Goal: Task Accomplishment & Management: Manage account settings

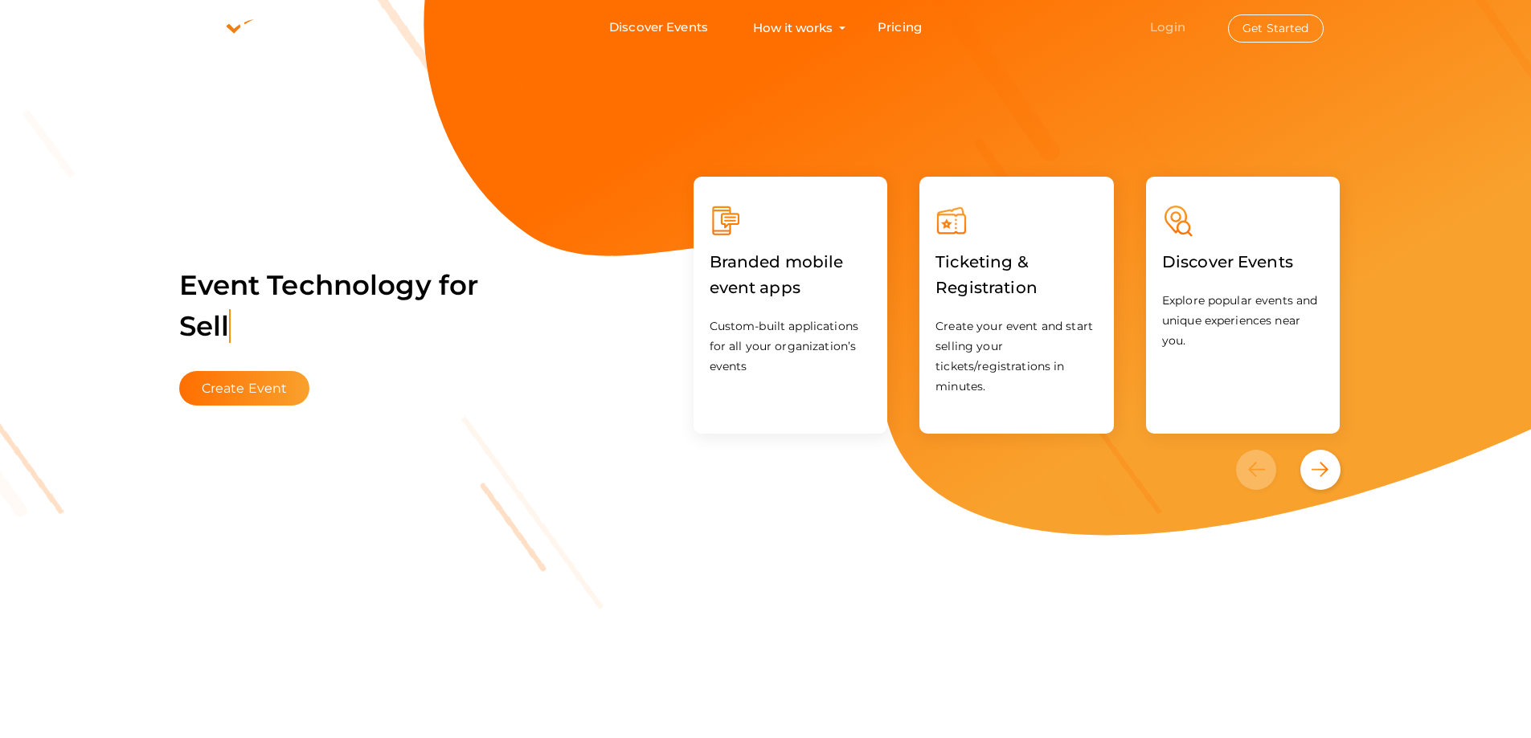
click at [1159, 33] on li "Login Get Started Branded mobile event apps YepDesk Meet Powerful Registration …" at bounding box center [1236, 28] width 237 height 54
click at [1159, 33] on link "Login" at bounding box center [1167, 26] width 35 height 15
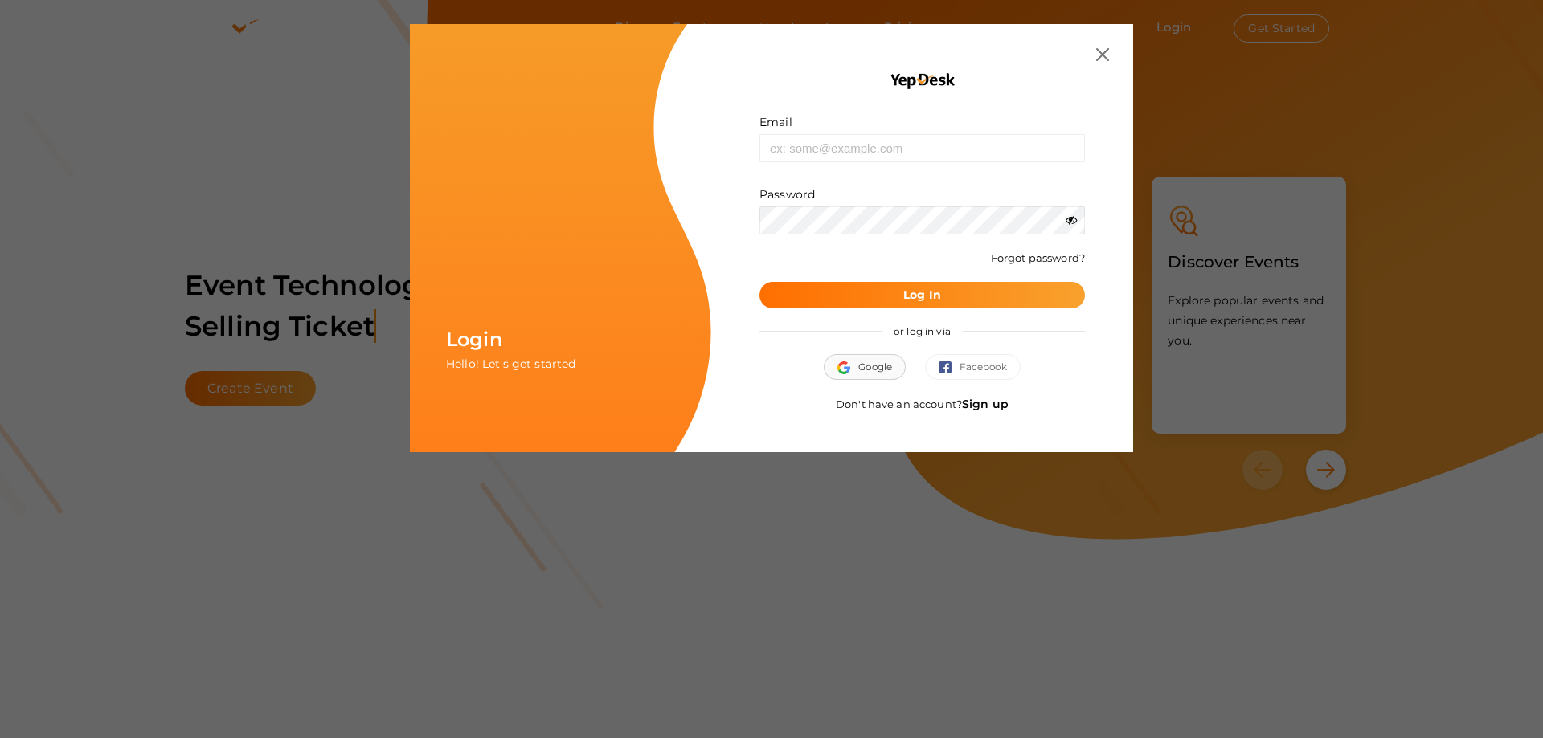
click at [848, 371] on img "button" at bounding box center [847, 368] width 21 height 13
click at [831, 367] on button "Google" at bounding box center [865, 367] width 82 height 26
click at [983, 410] on link "Sign up" at bounding box center [985, 404] width 47 height 14
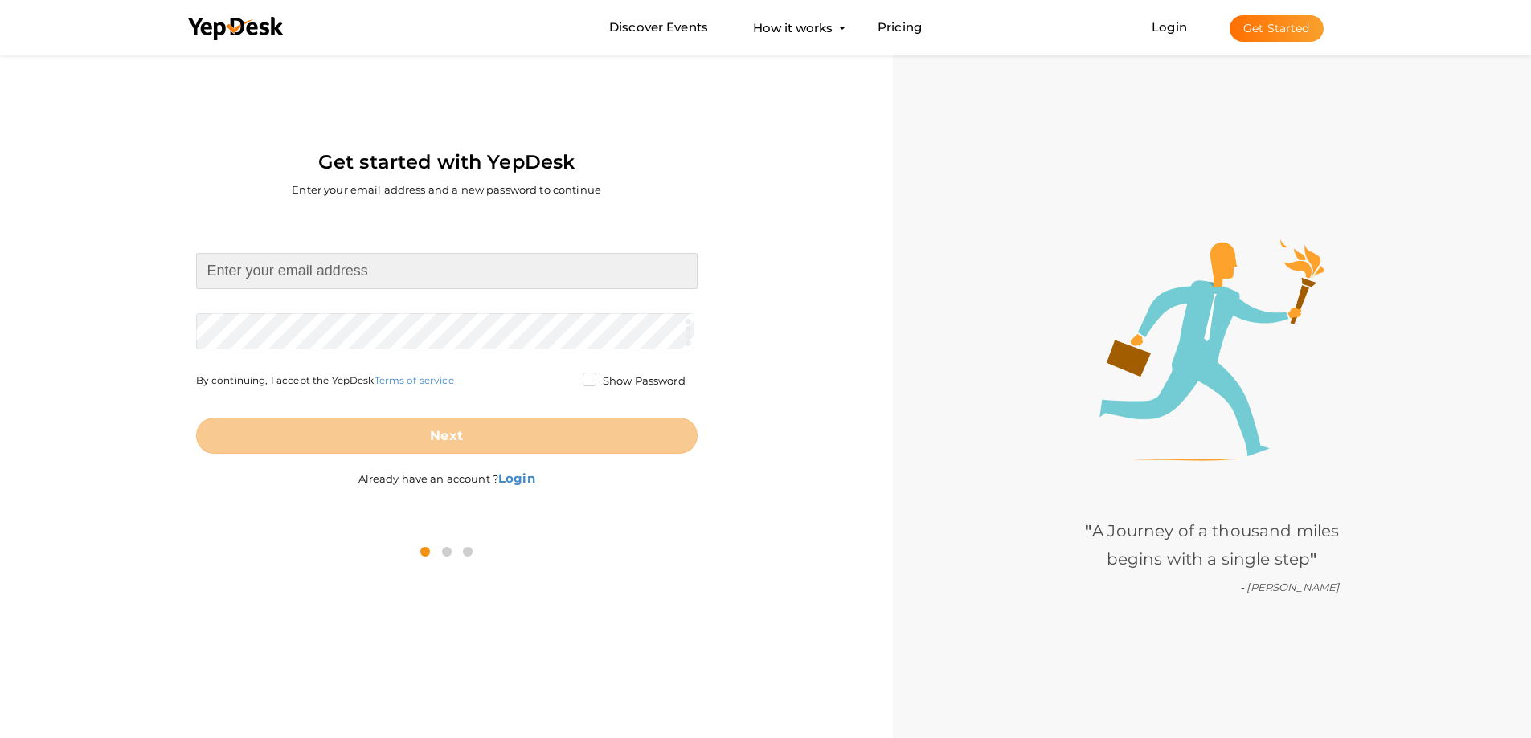
click at [353, 267] on input at bounding box center [446, 271] width 501 height 36
type input "[EMAIL_ADDRESS][DOMAIN_NAME]"
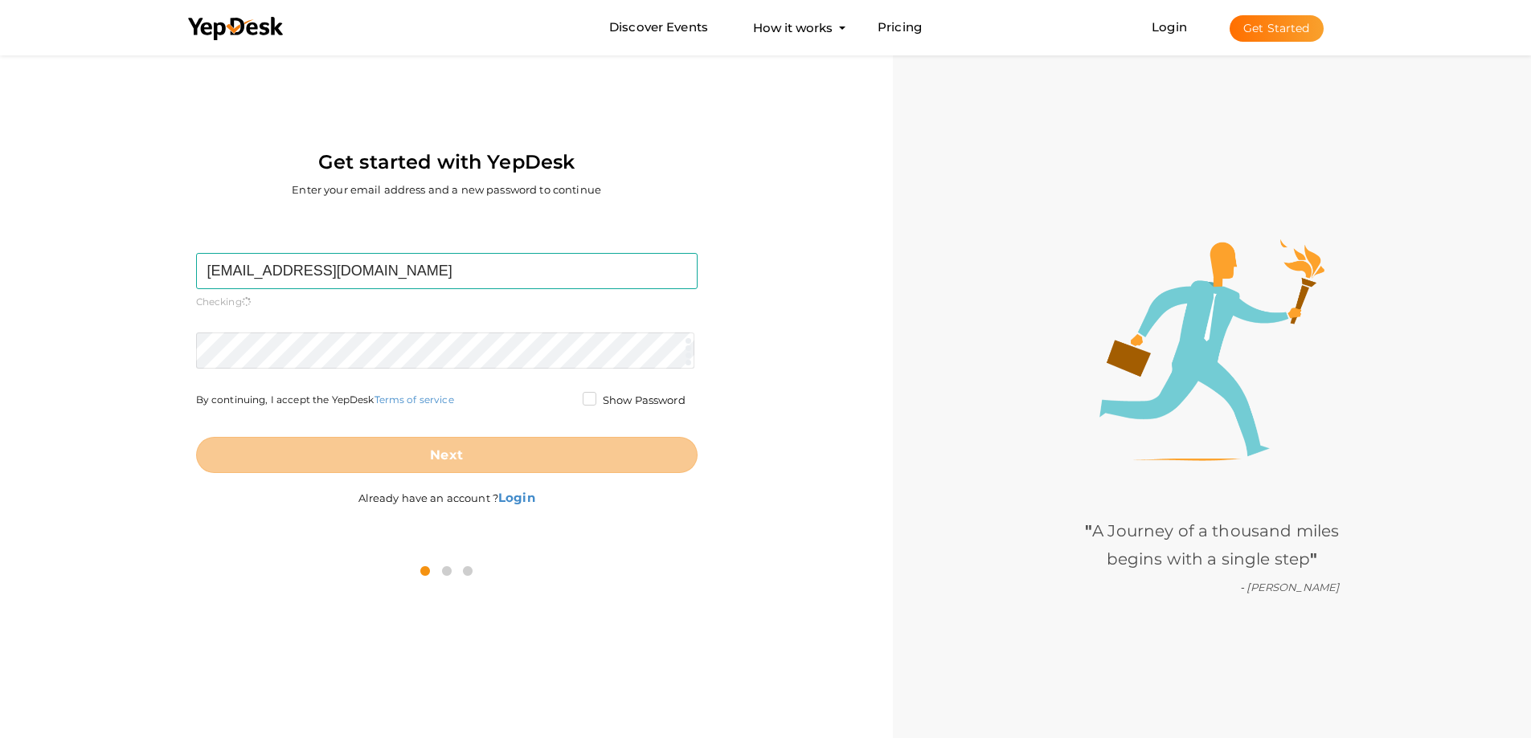
click at [303, 329] on form "[EMAIL_ADDRESS][DOMAIN_NAME] Required. Invalid email. Checking You already have…" at bounding box center [446, 363] width 501 height 220
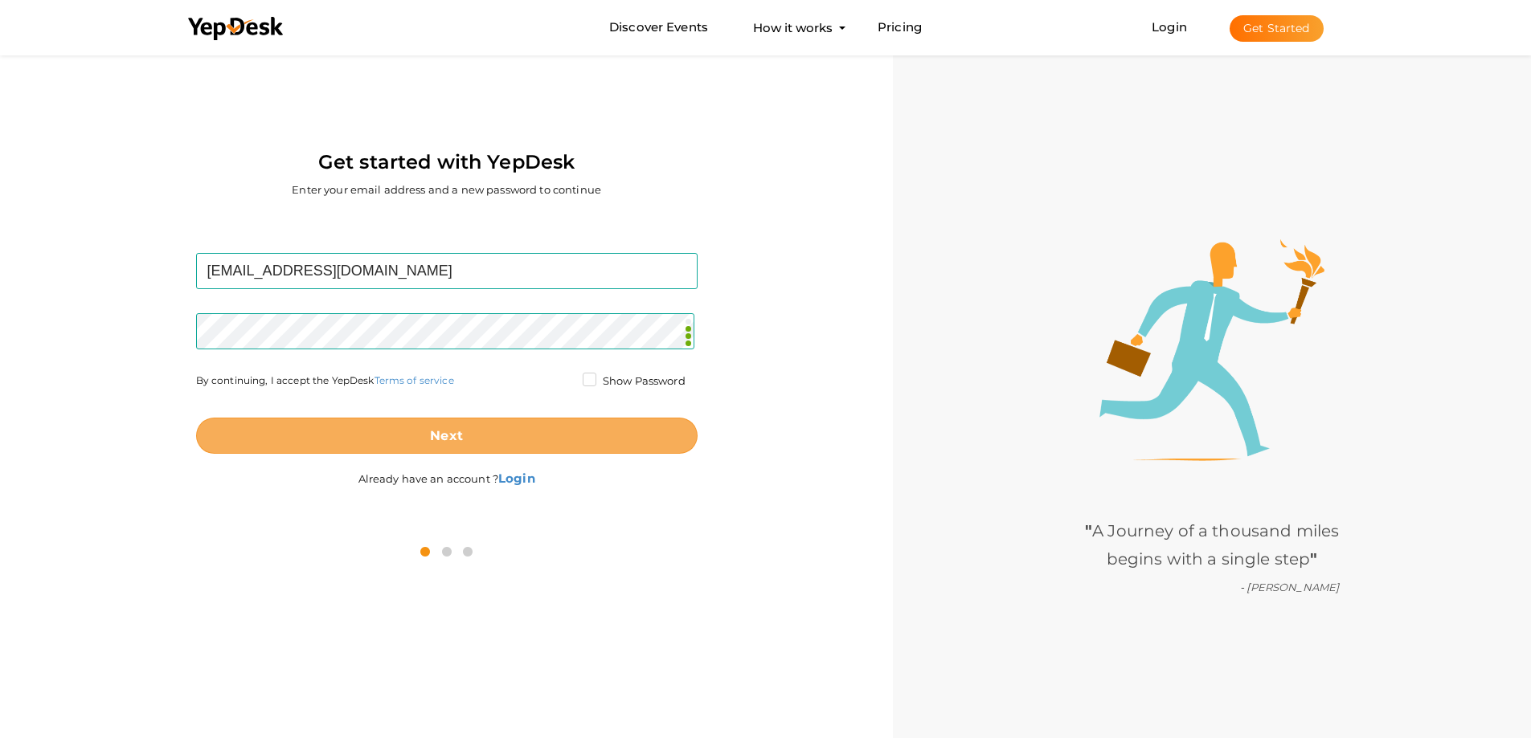
click at [415, 444] on button "Next" at bounding box center [446, 436] width 501 height 36
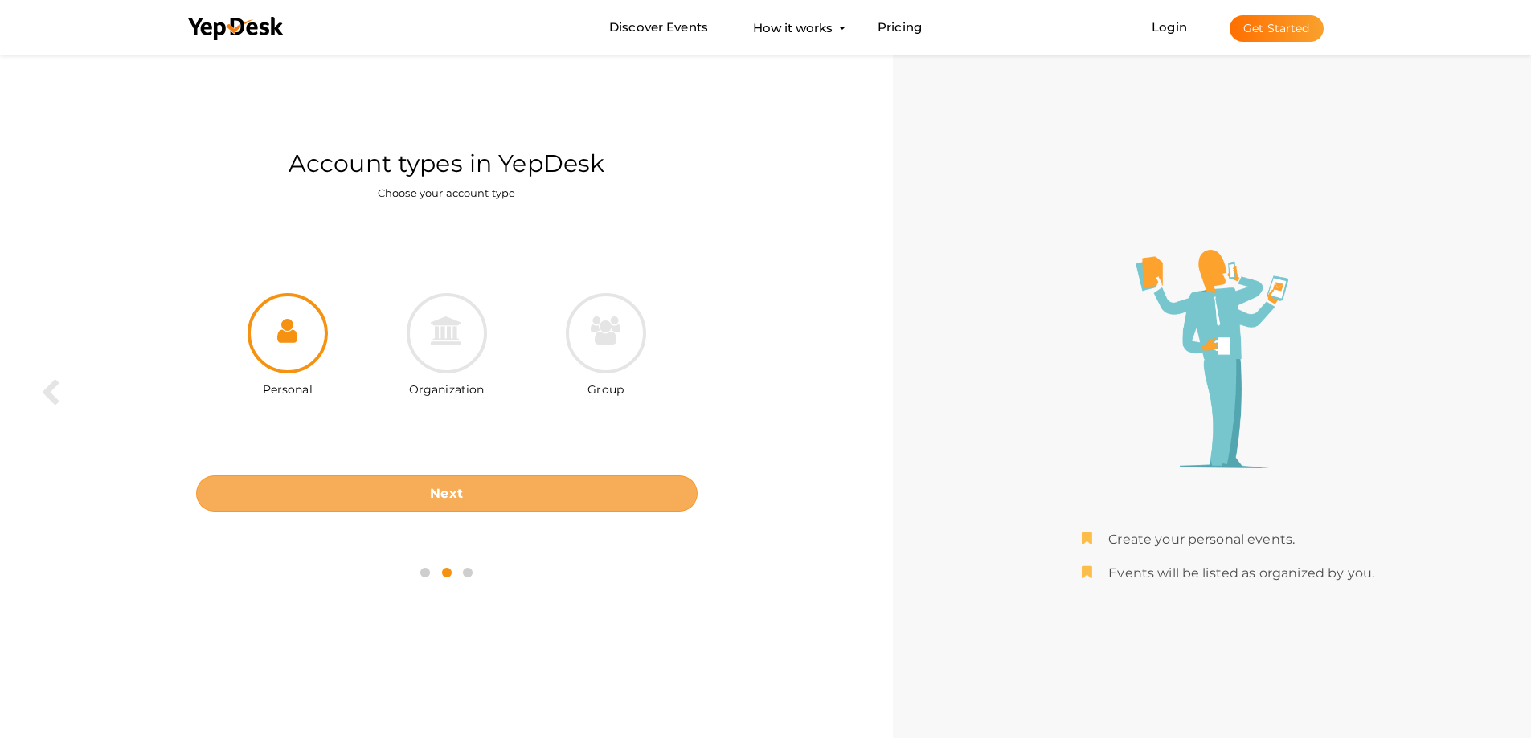
click at [495, 483] on button "Next" at bounding box center [446, 494] width 501 height 36
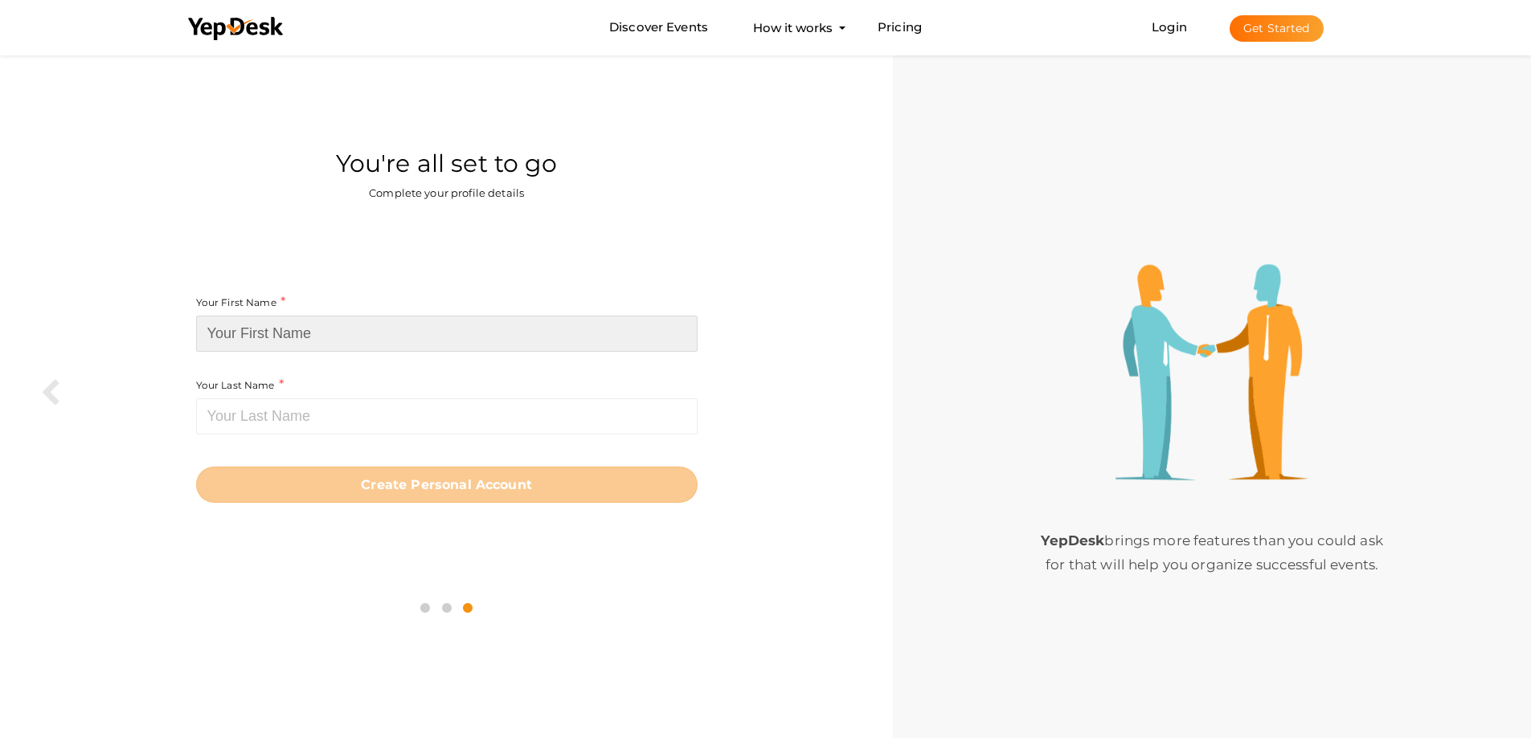
click at [427, 335] on input at bounding box center [446, 334] width 501 height 36
paste input "PC Repair Services"
type input "PC Repair"
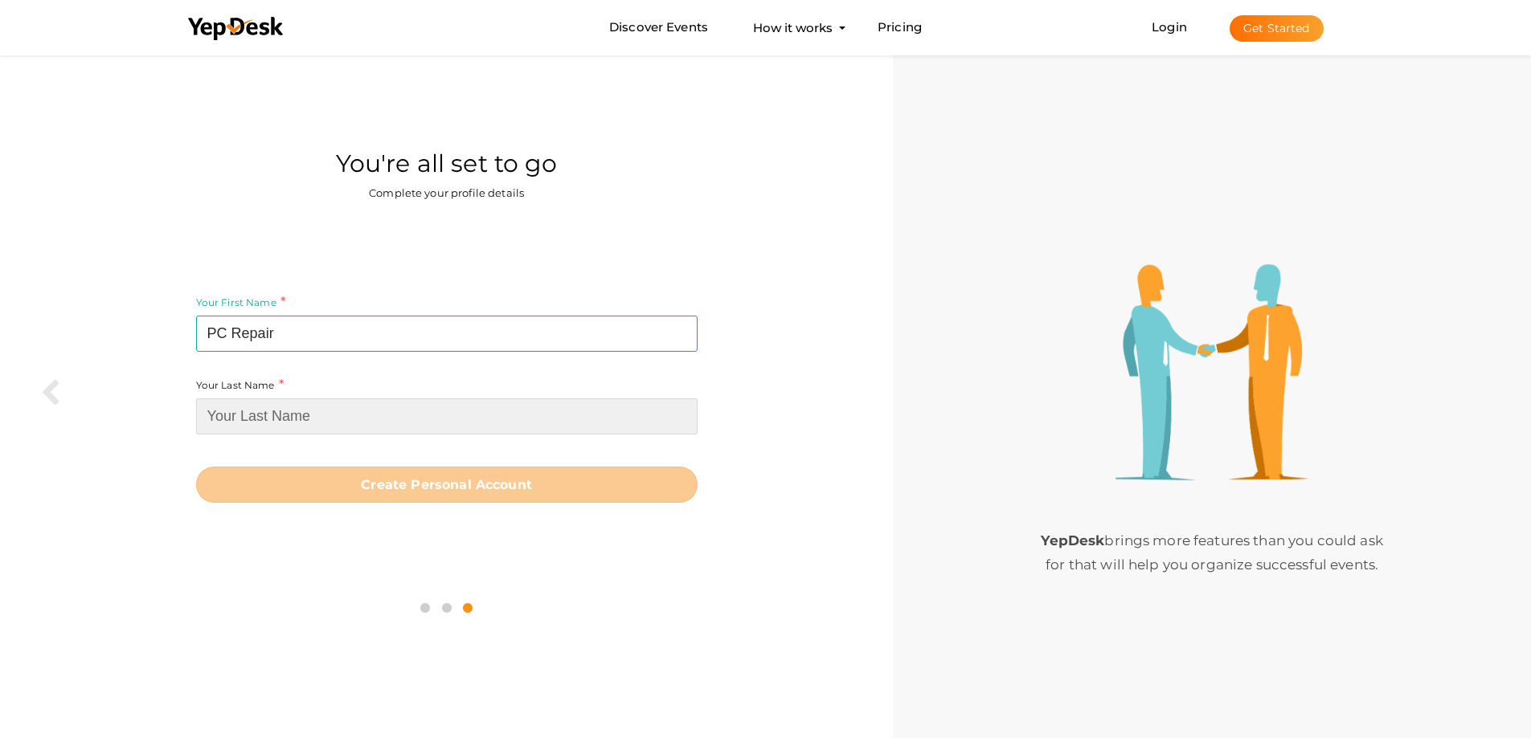
paste input "Services"
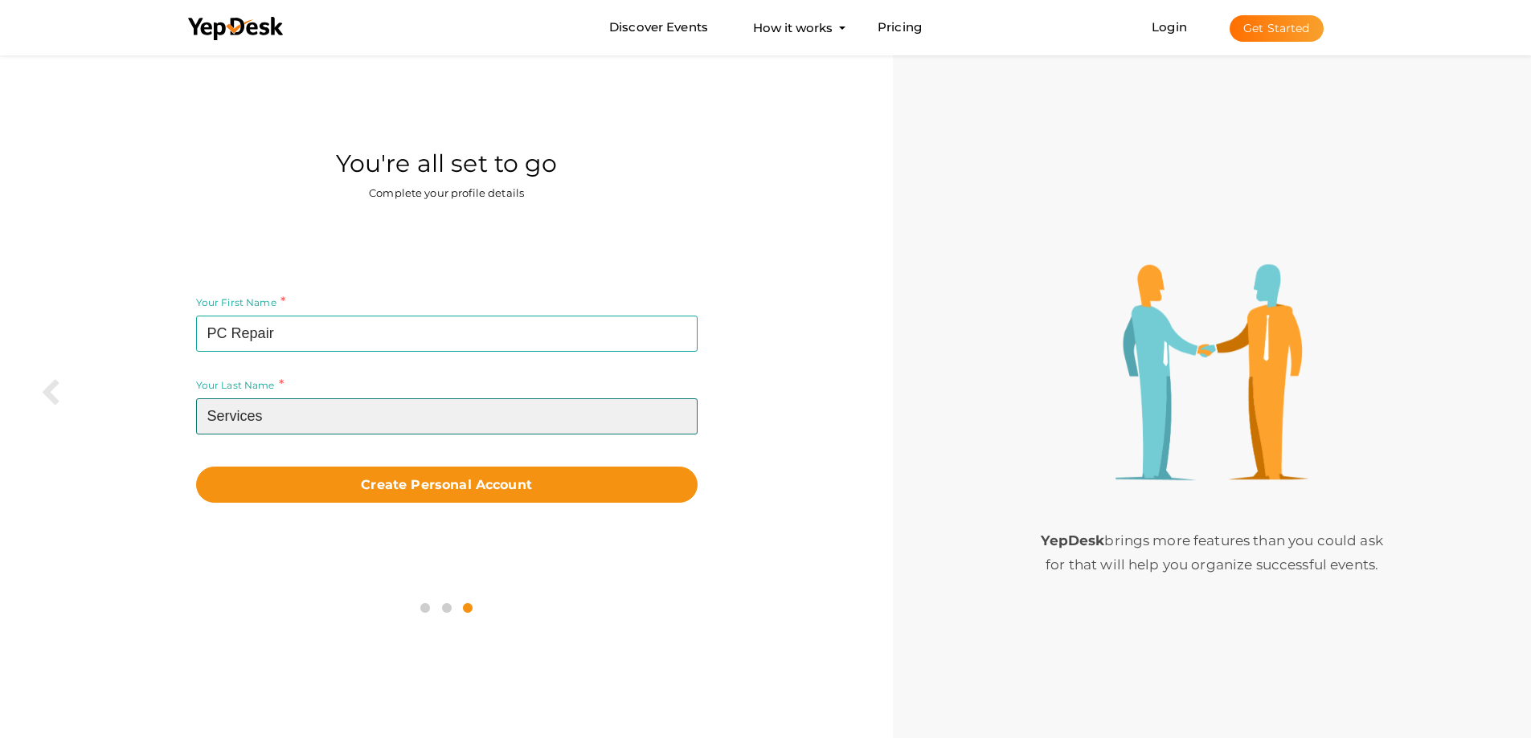
type input "Services"
click at [196, 467] on button "Create Personal Account" at bounding box center [446, 485] width 501 height 36
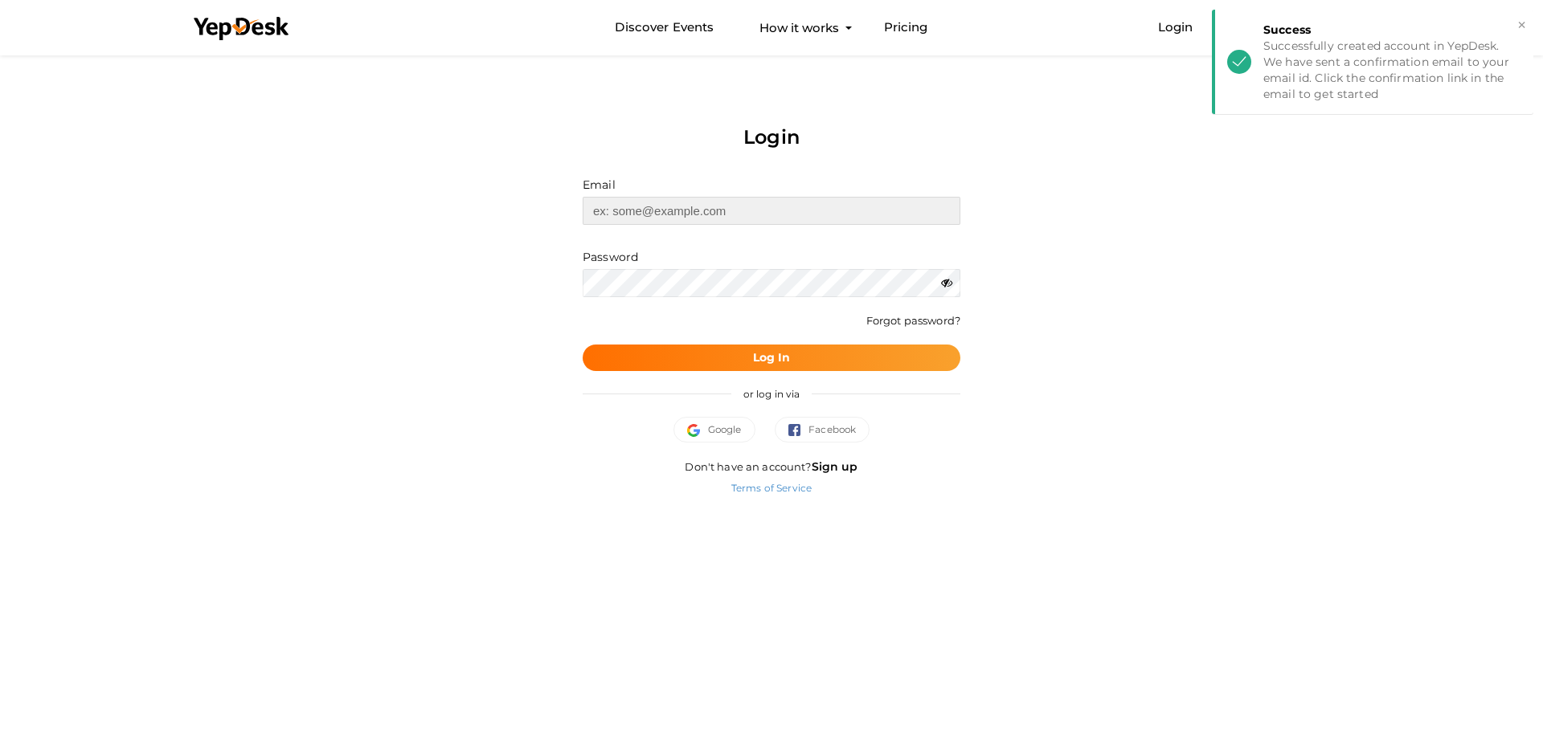
type input "[EMAIL_ADDRESS][DOMAIN_NAME]"
click at [742, 357] on button "Log In" at bounding box center [772, 358] width 378 height 27
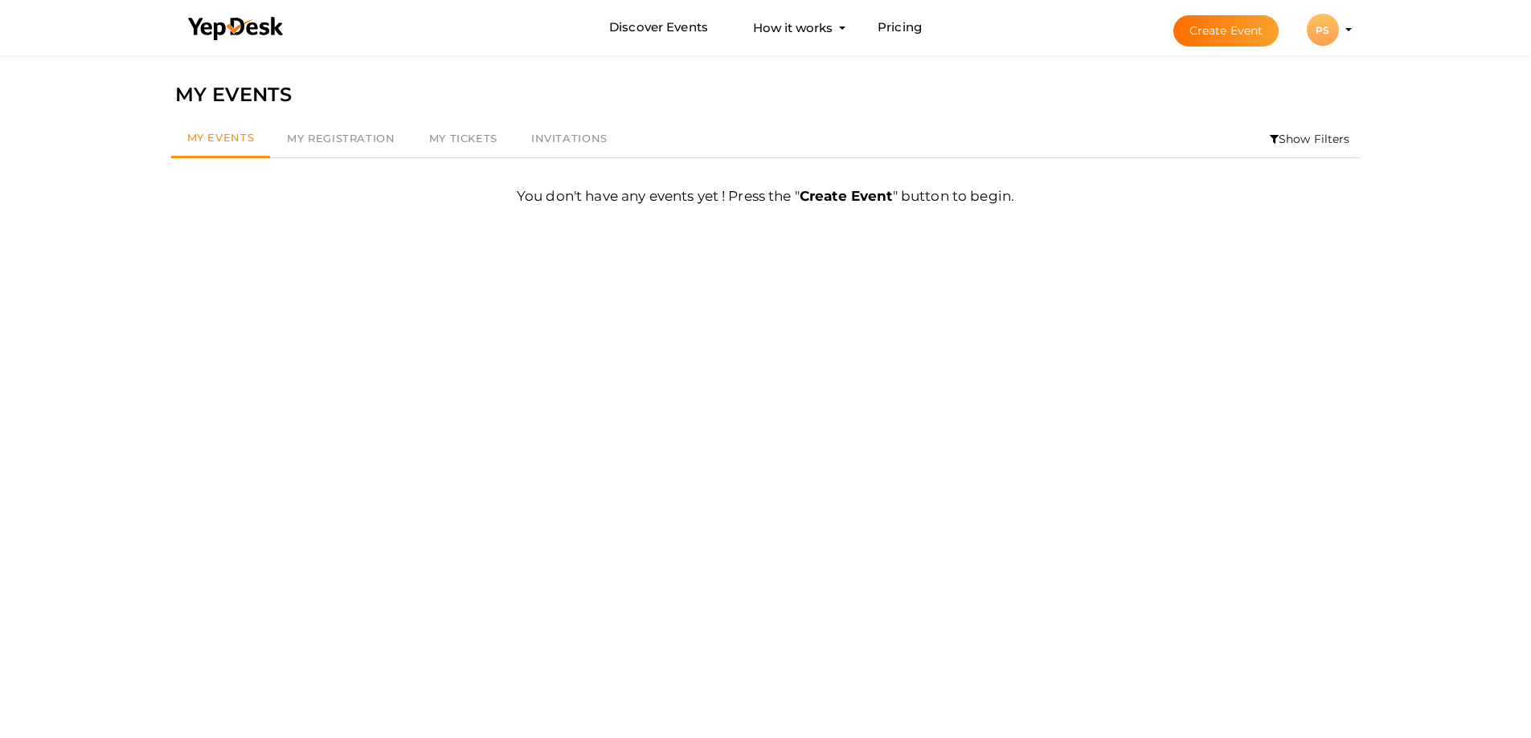
click at [1306, 39] on button "PS PS PC Repair Services pcrepairservices6@gmail.com Personal Profile My Events…" at bounding box center [1323, 30] width 42 height 34
click at [1314, 38] on div "PS" at bounding box center [1322, 30] width 32 height 32
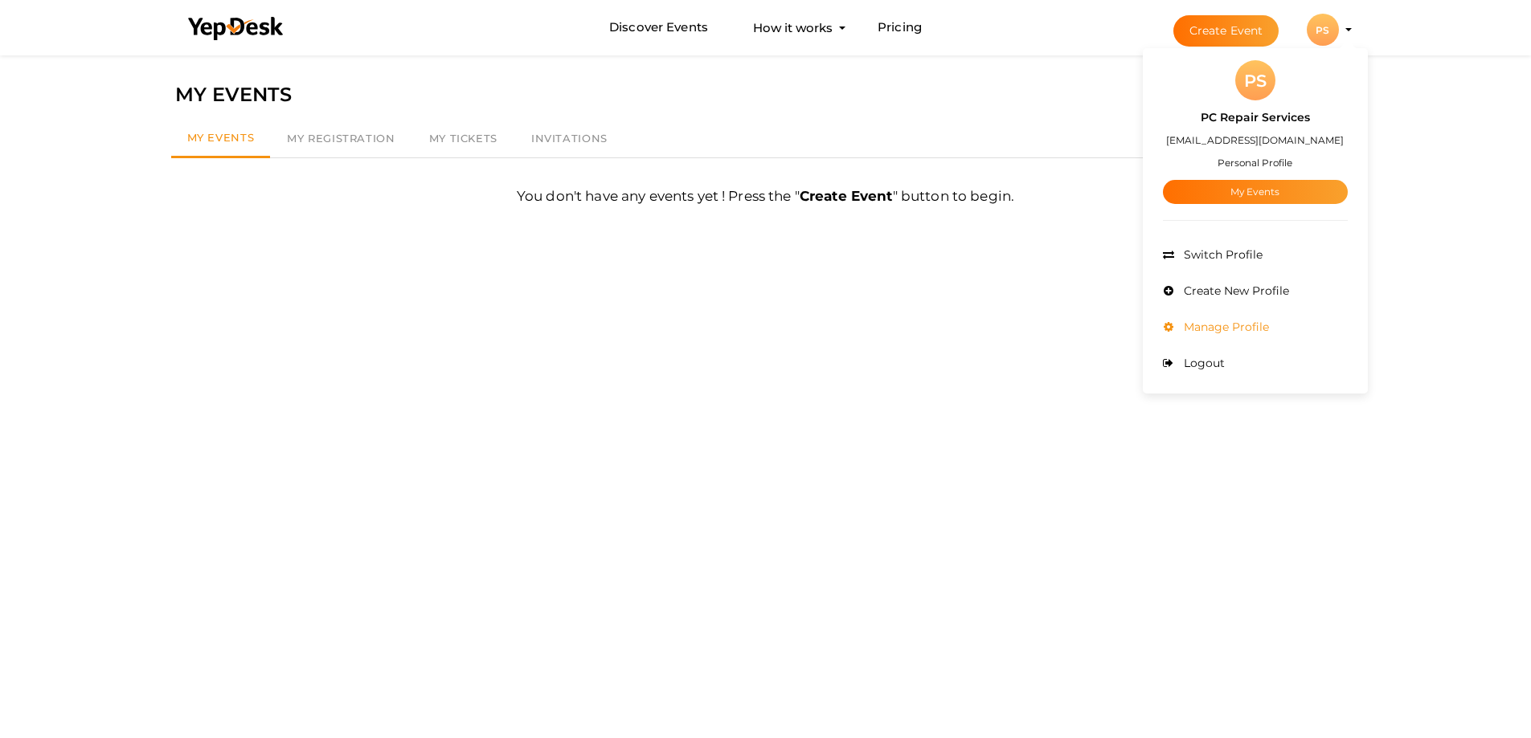
click at [1210, 319] on li "Manage Profile" at bounding box center [1255, 327] width 185 height 36
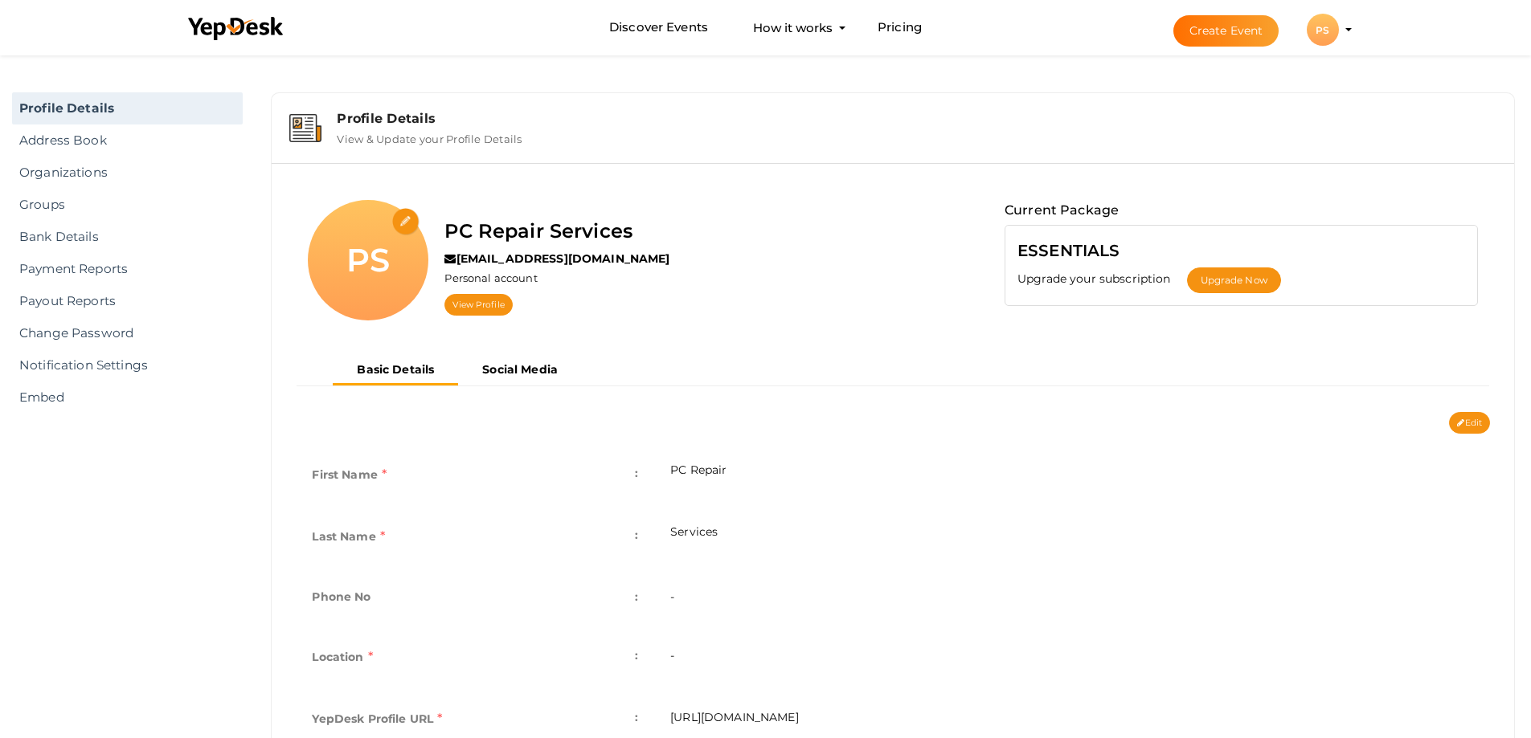
click at [416, 226] on input "file" at bounding box center [406, 222] width 28 height 28
type input "C:\fakepath\400 400 pc].jpg"
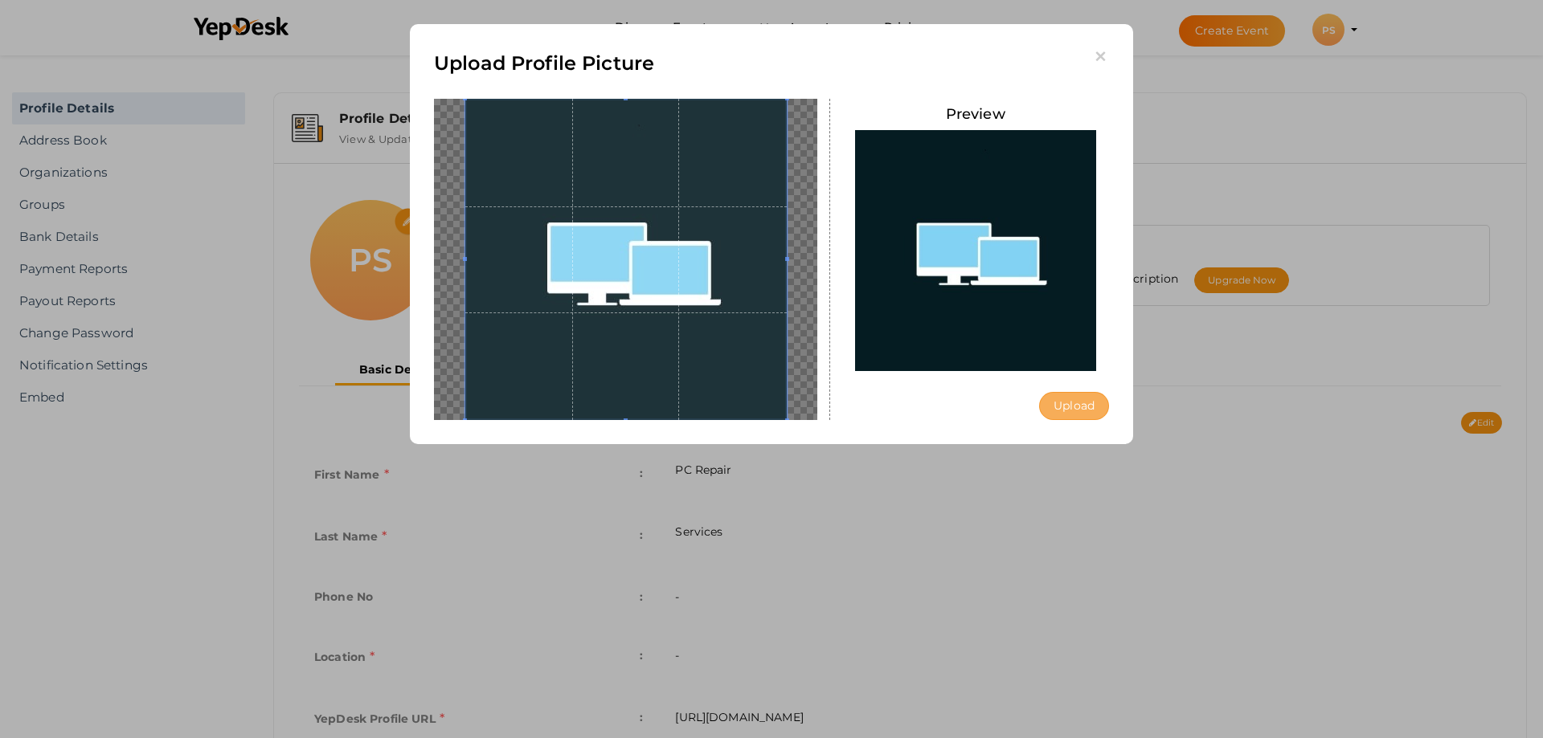
click at [1075, 415] on button "Upload" at bounding box center [1074, 406] width 70 height 28
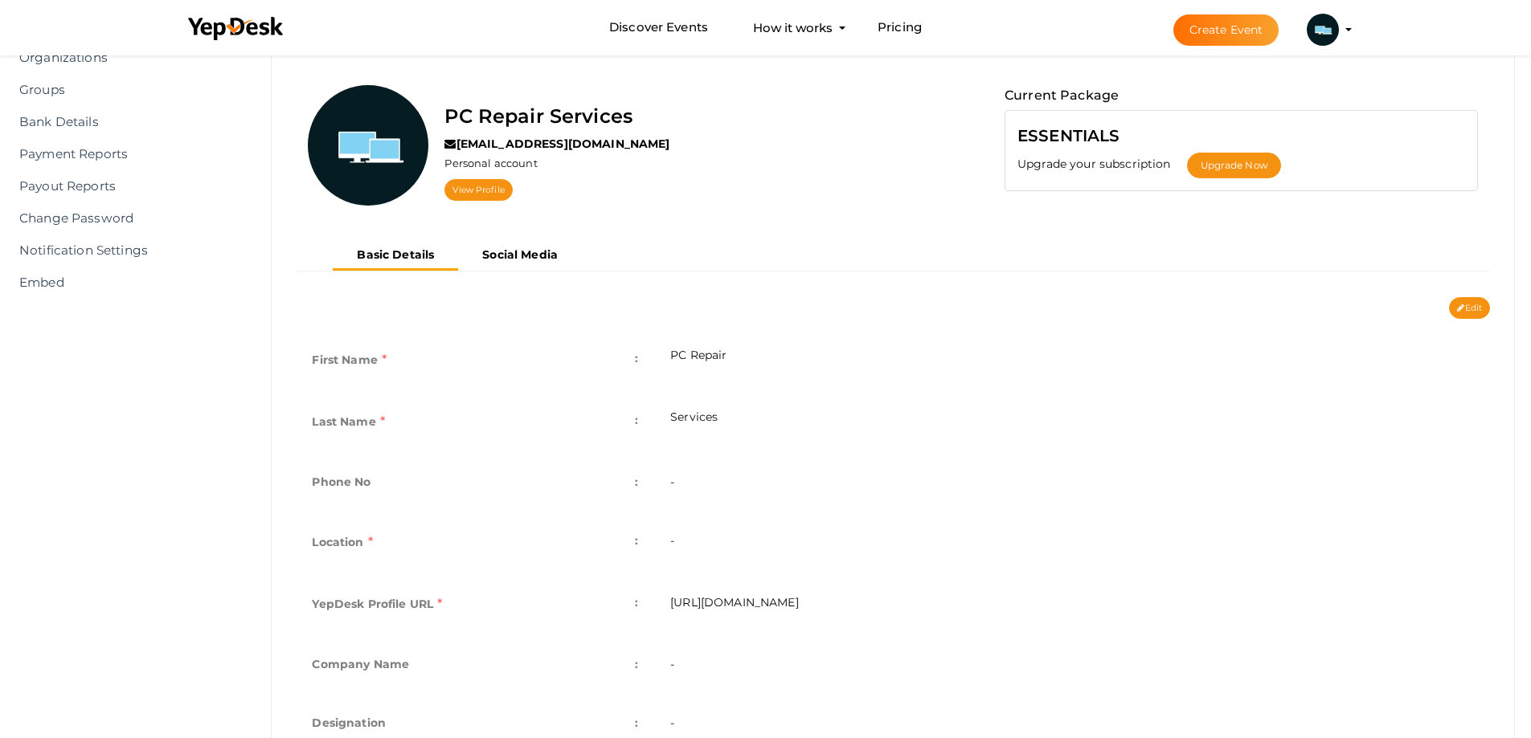
scroll to position [251, 0]
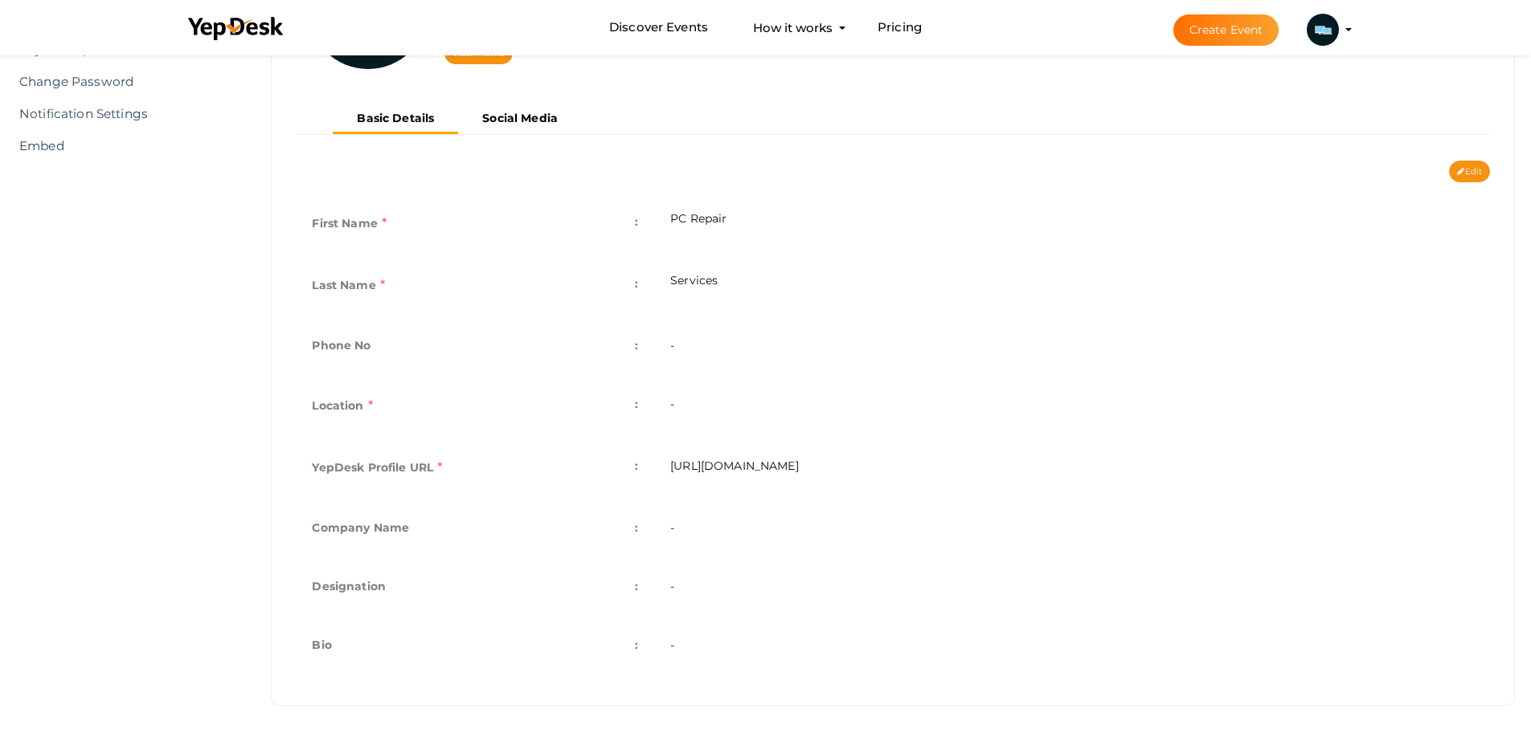
click at [668, 643] on td "-" at bounding box center [1072, 647] width 836 height 59
click at [673, 648] on td "-" at bounding box center [1072, 647] width 836 height 59
click at [1450, 172] on button "Edit" at bounding box center [1469, 172] width 41 height 22
type input "PC Repair"
type input "Services"
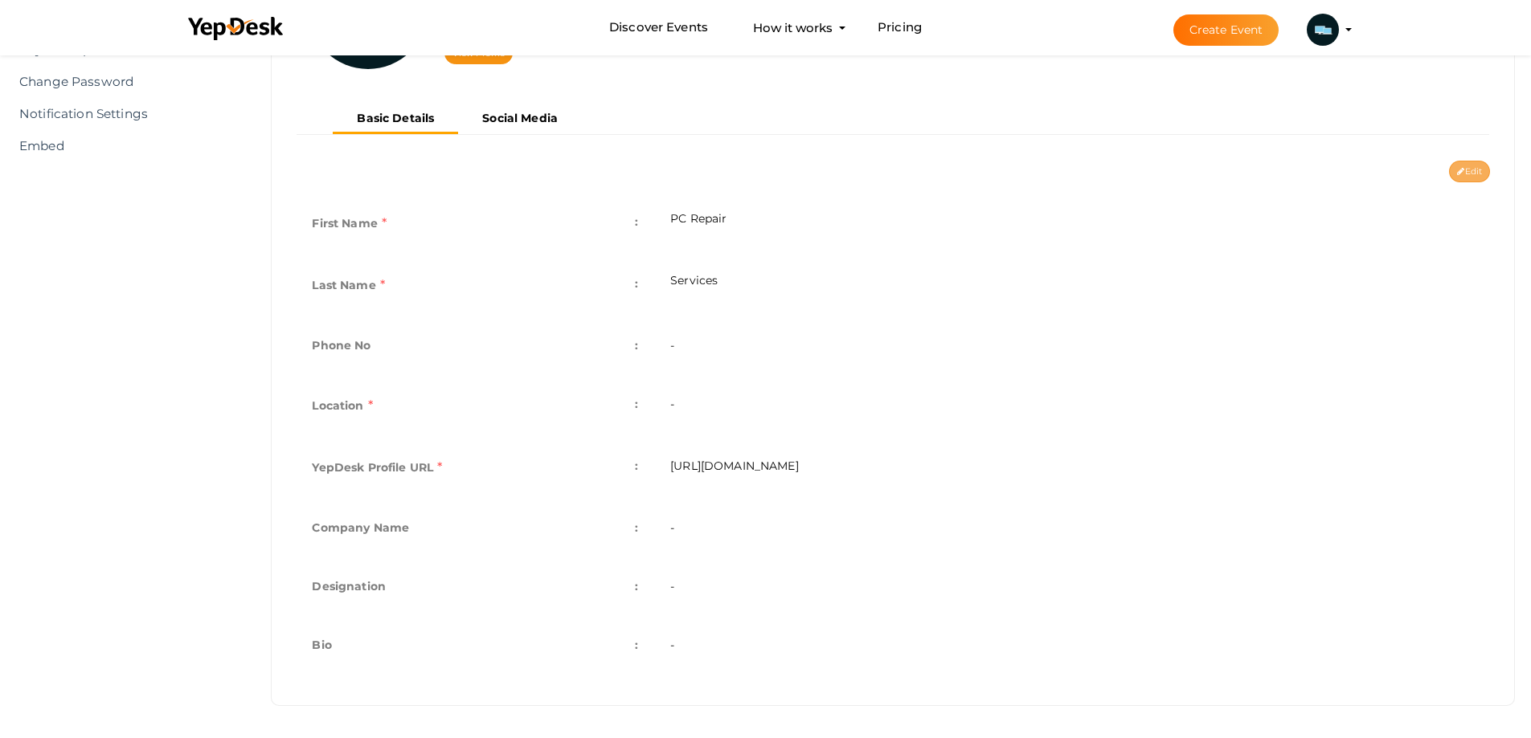
type input "pc-repair-services"
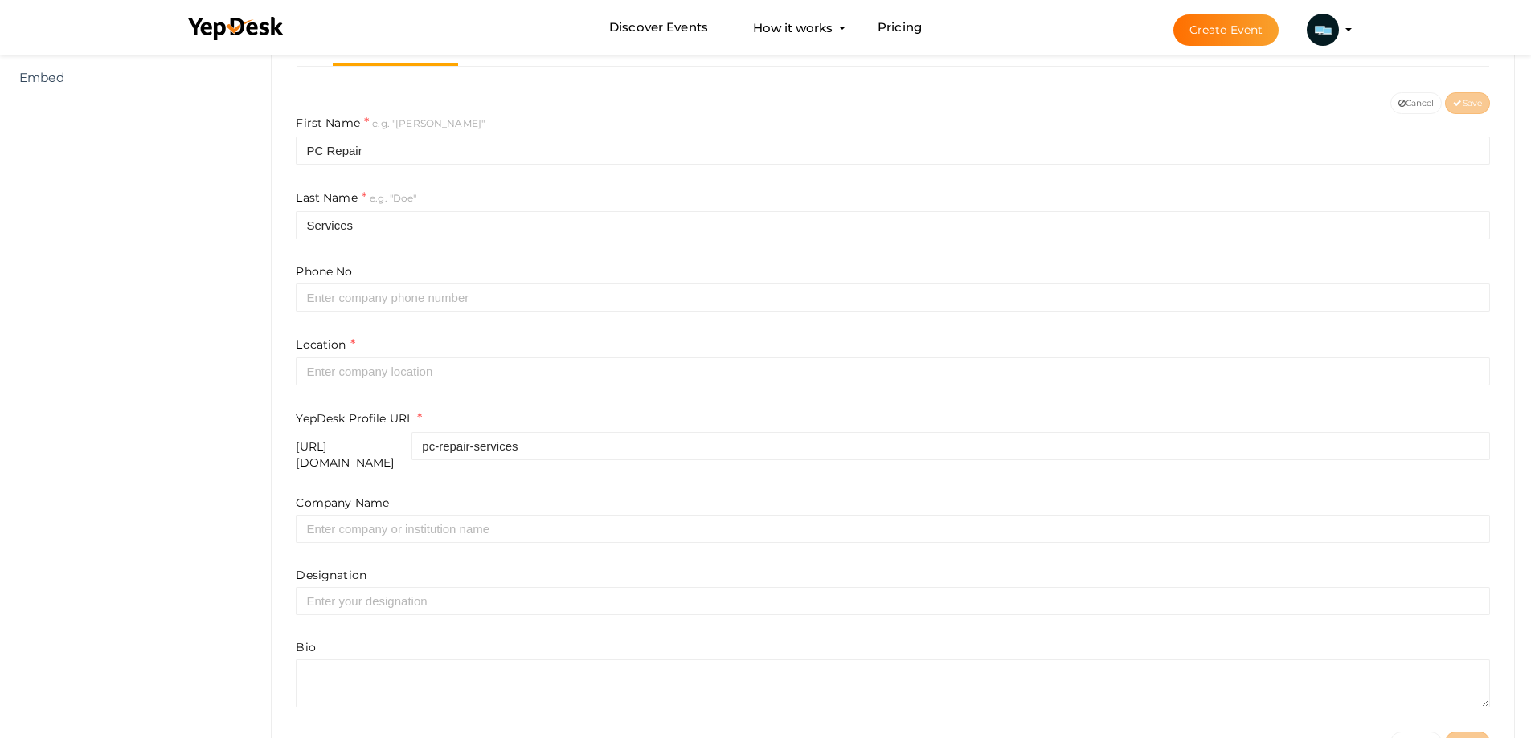
scroll to position [370, 0]
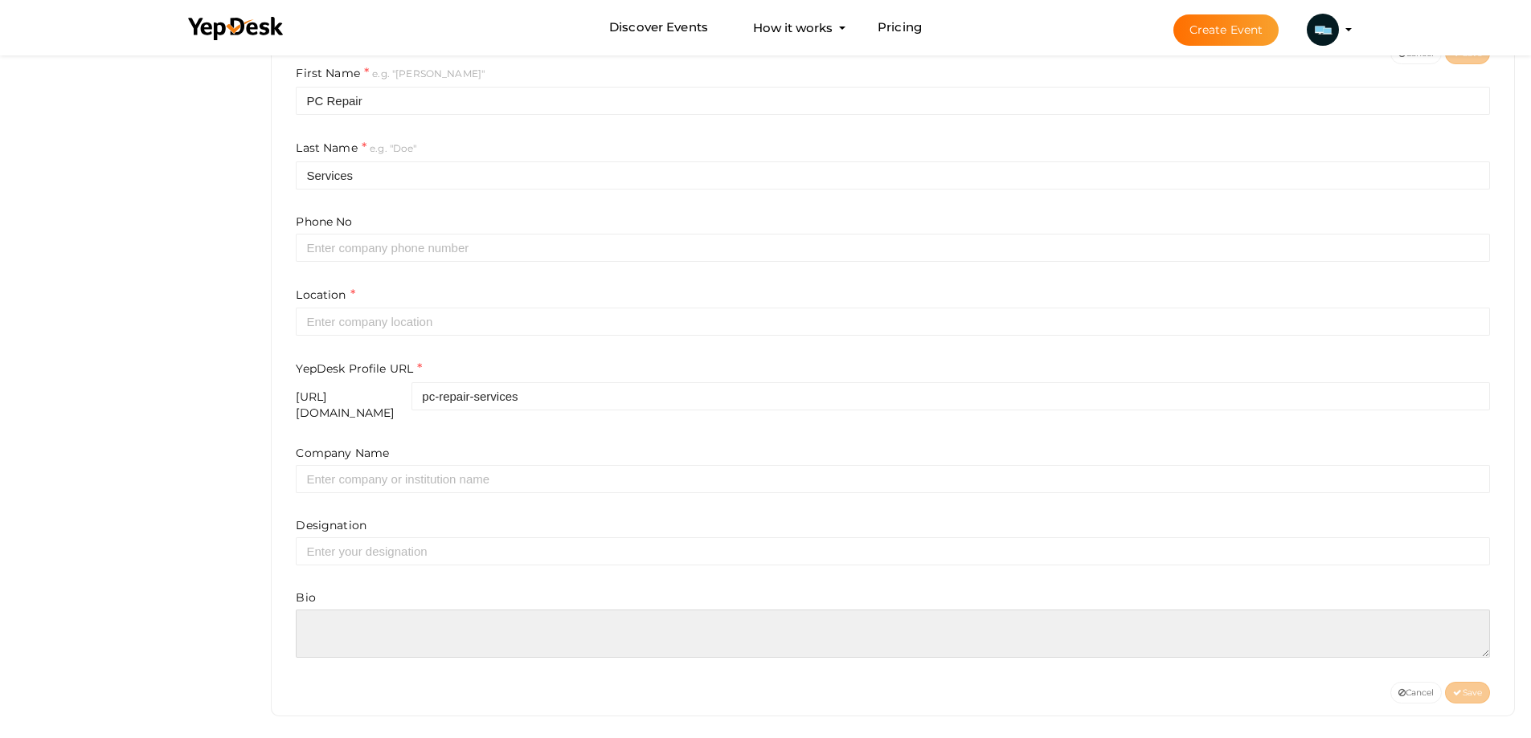
click at [411, 628] on textarea at bounding box center [893, 634] width 1194 height 48
paste textarea "Build your dream PC with our expert pc building service at pc-repair.services. …"
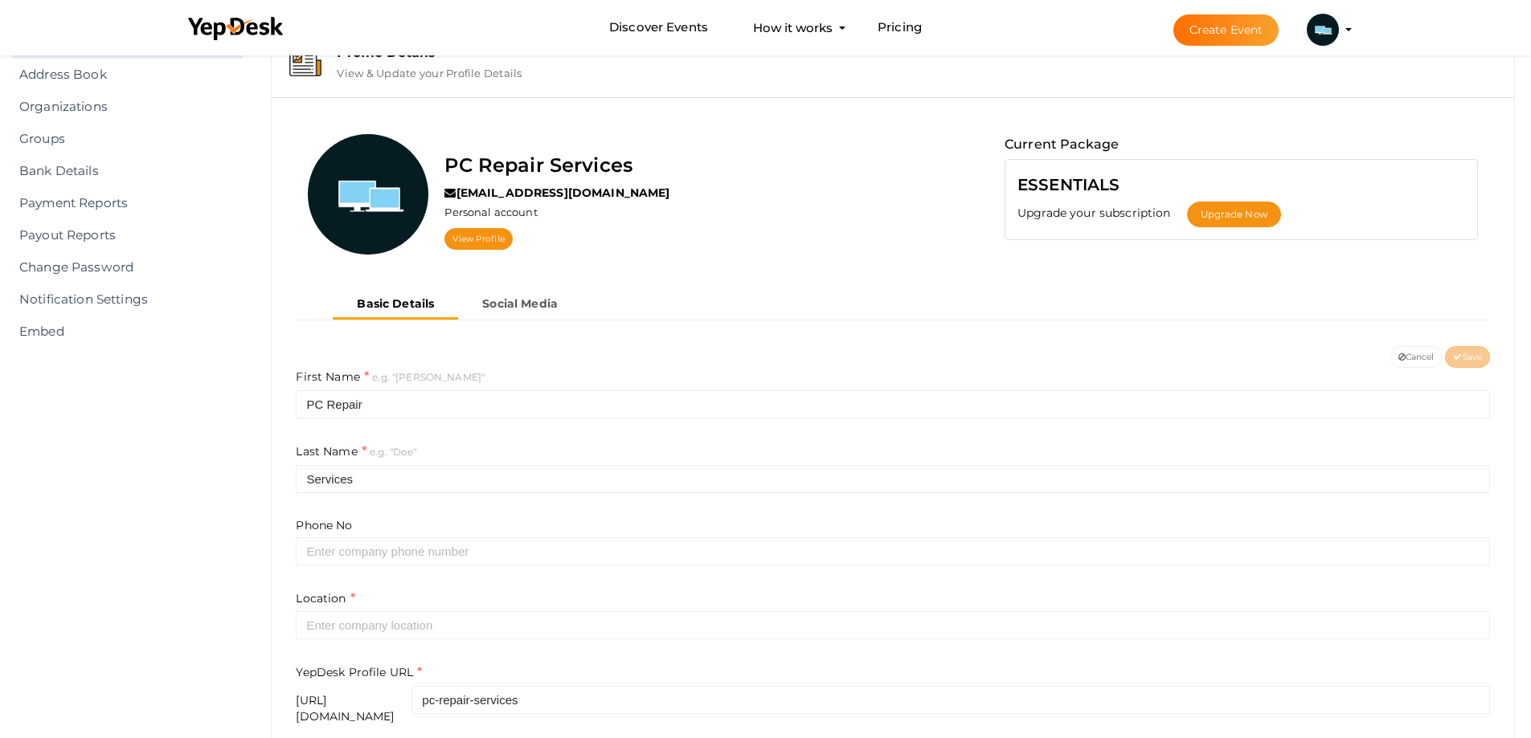
scroll to position [0, 0]
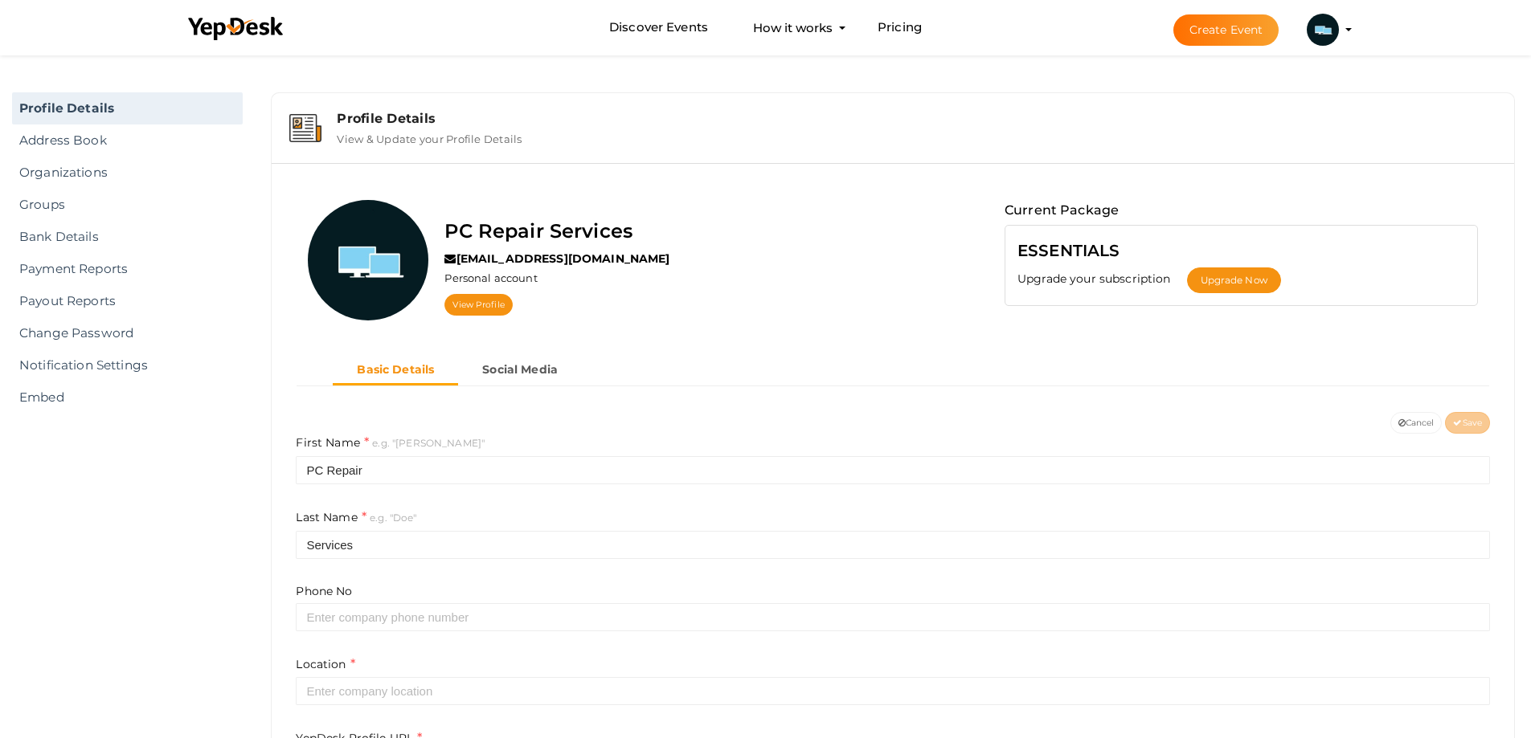
click at [406, 372] on b "Basic Details" at bounding box center [395, 369] width 77 height 14
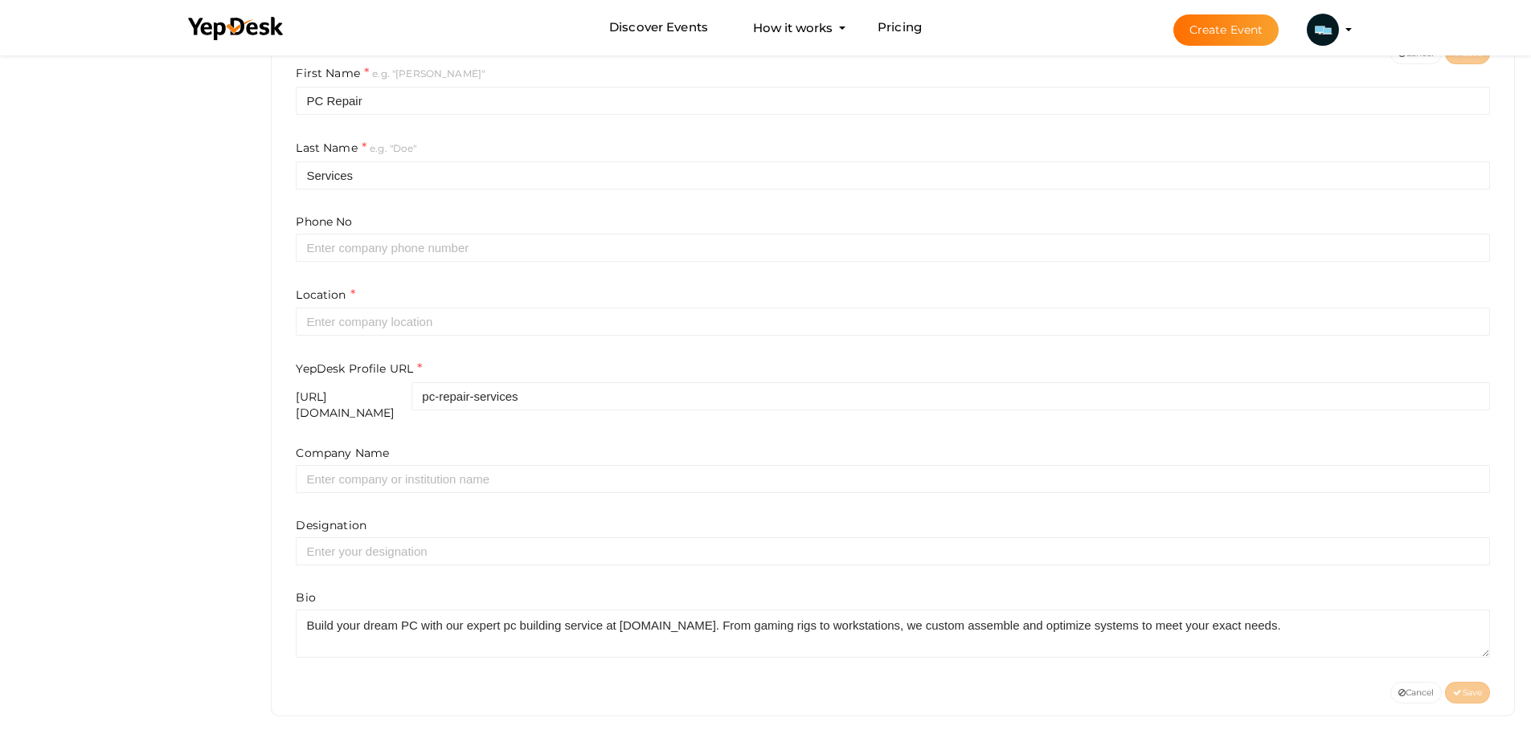
scroll to position [370, 0]
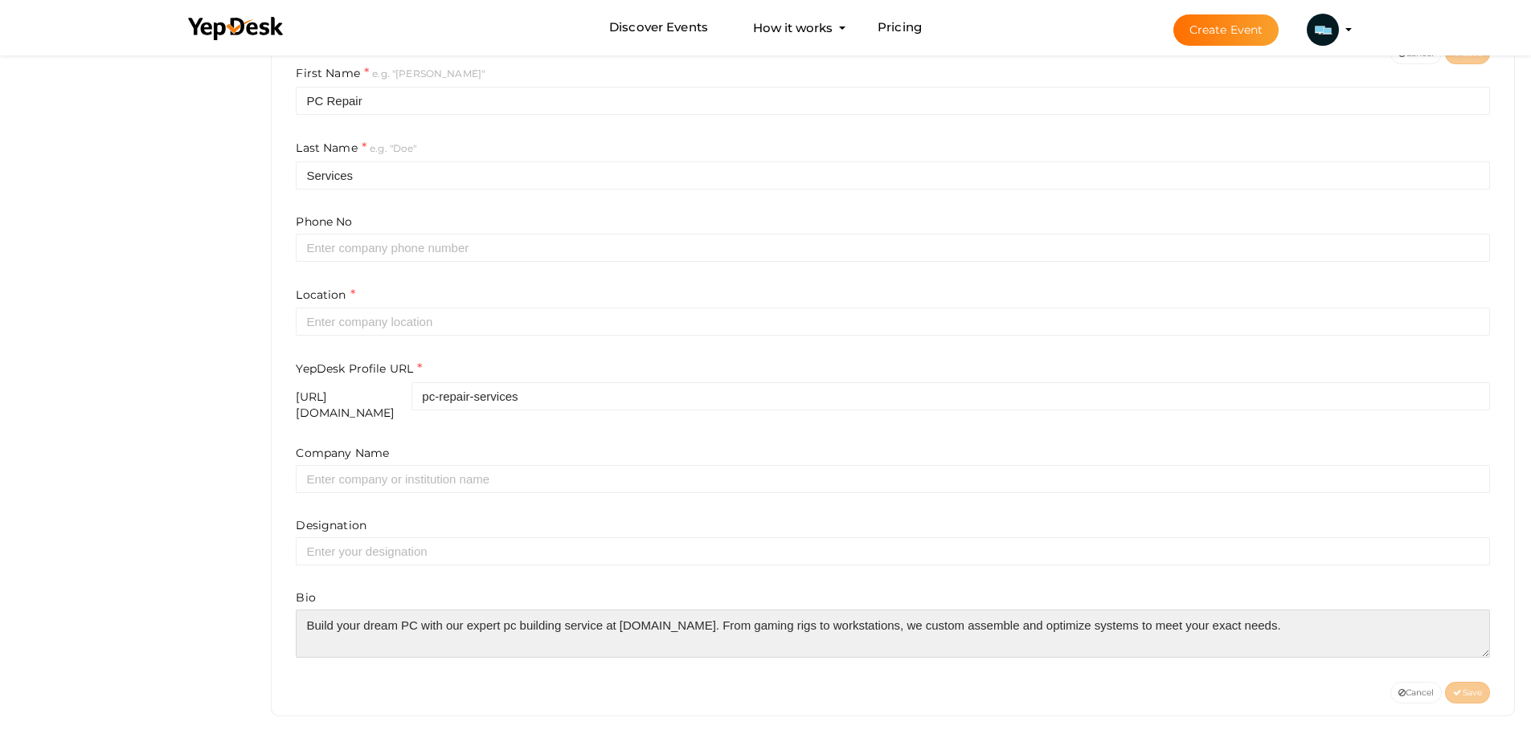
drag, startPoint x: 1315, startPoint y: 634, endPoint x: 1313, endPoint y: 622, distance: 12.2
click at [1313, 629] on textarea at bounding box center [893, 634] width 1194 height 48
paste textarea "Build your dream PC with our expert pc building service at pc-repair.services. …"
type textarea "Build your dream PC with our expert pc building service at pc-repair.services. …"
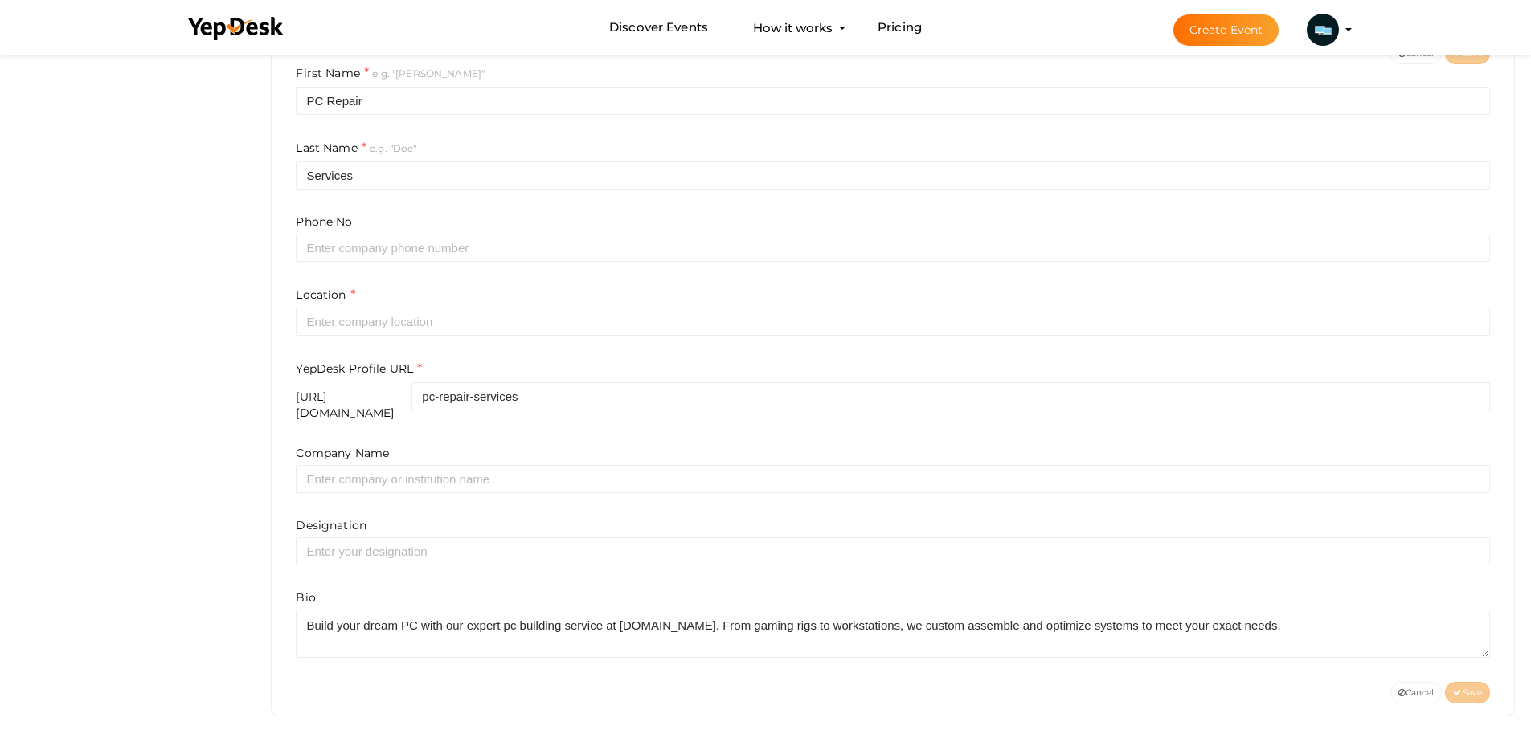
click at [955, 568] on div "Company Name Designation Bio" at bounding box center [893, 551] width 1194 height 213
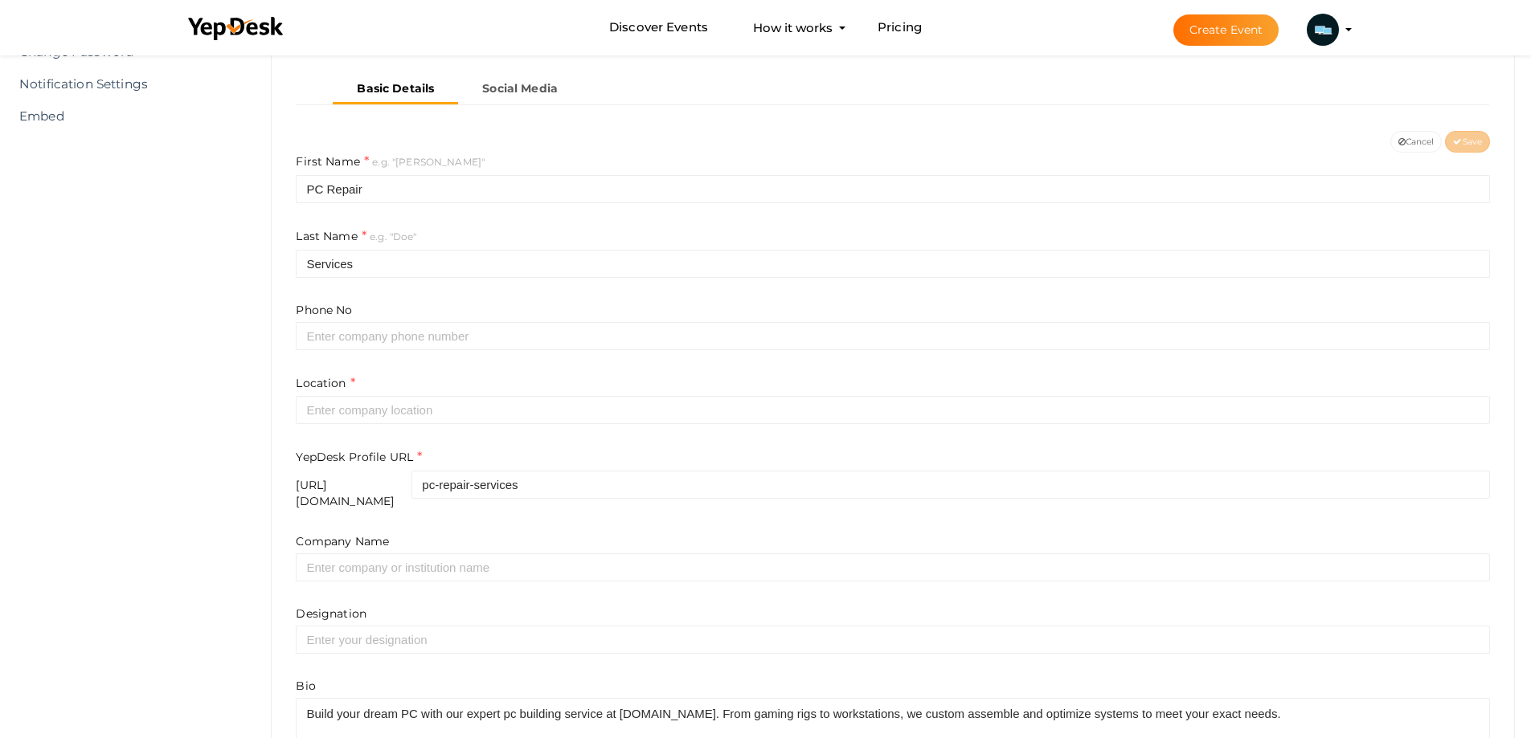
scroll to position [129, 0]
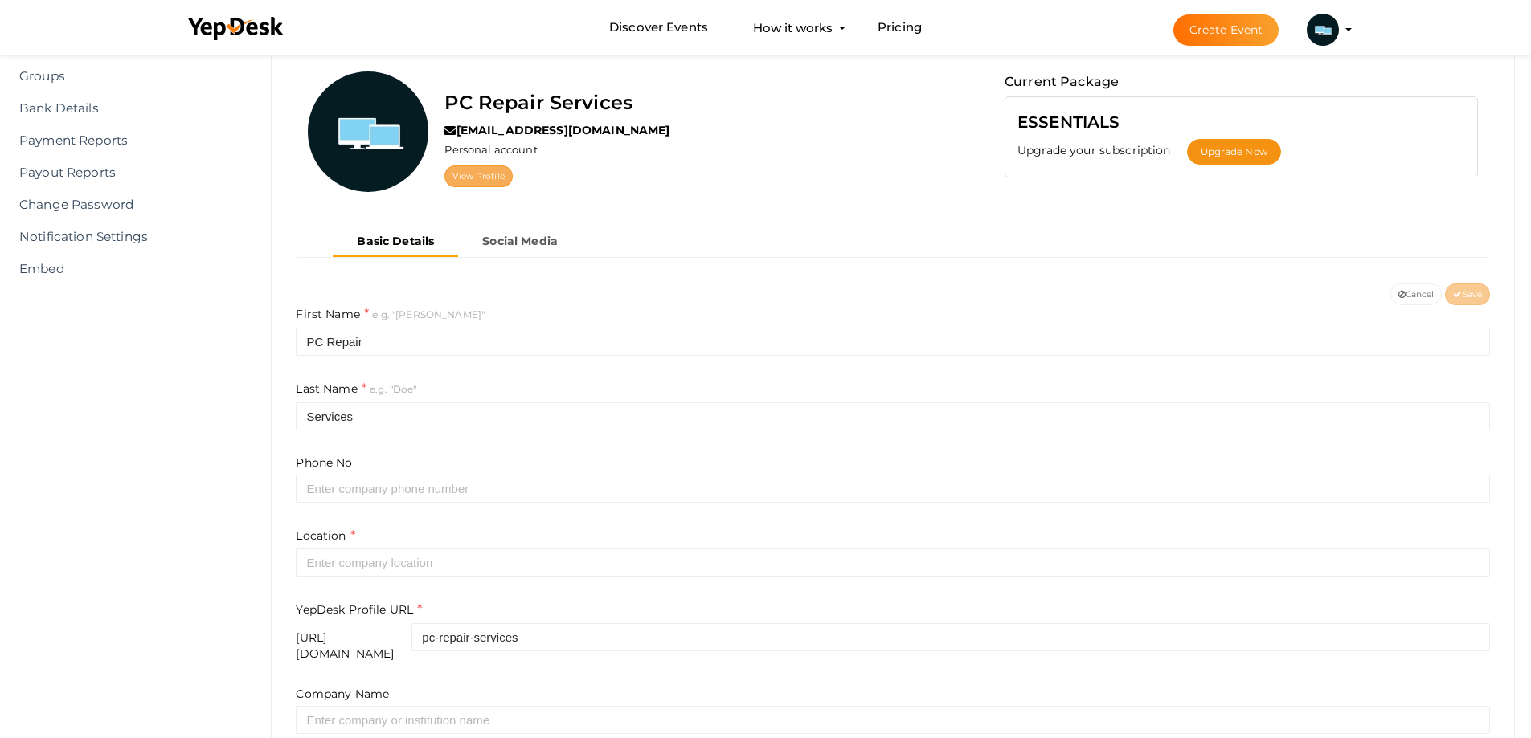
click at [478, 174] on link "View Profile" at bounding box center [477, 177] width 67 height 22
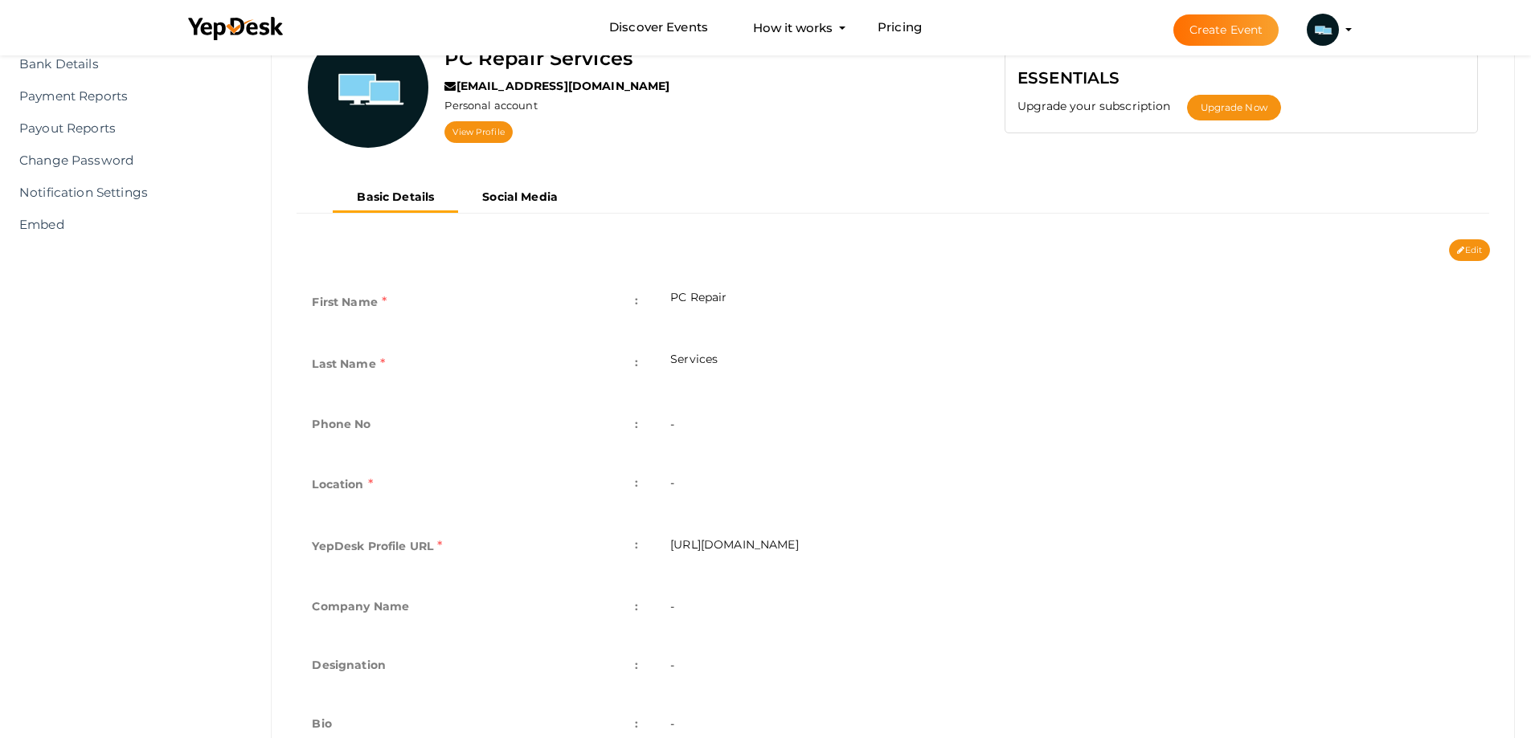
scroll to position [251, 0]
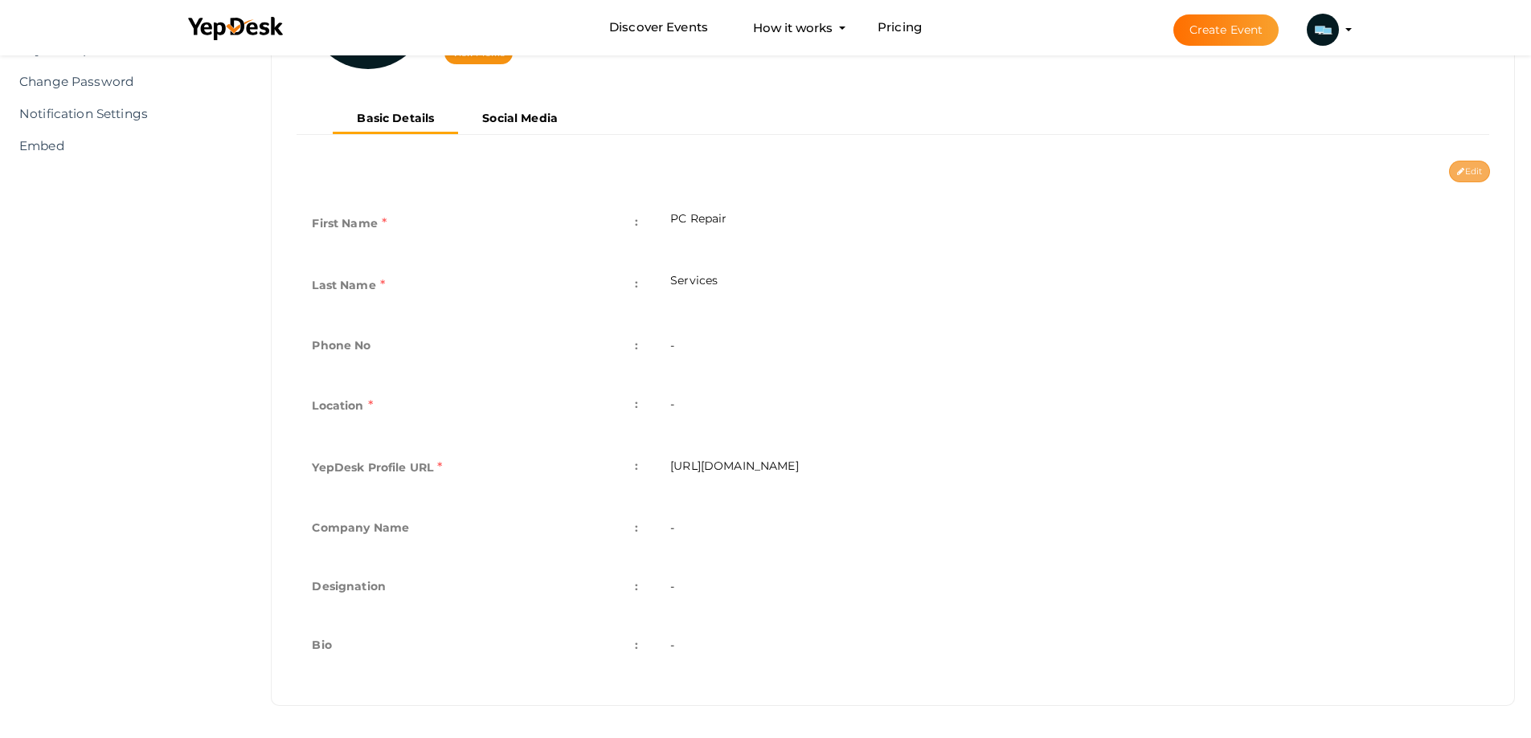
click at [1462, 180] on button "Edit" at bounding box center [1469, 172] width 41 height 22
type input "PC Repair"
type input "Services"
type input "pc-repair-services"
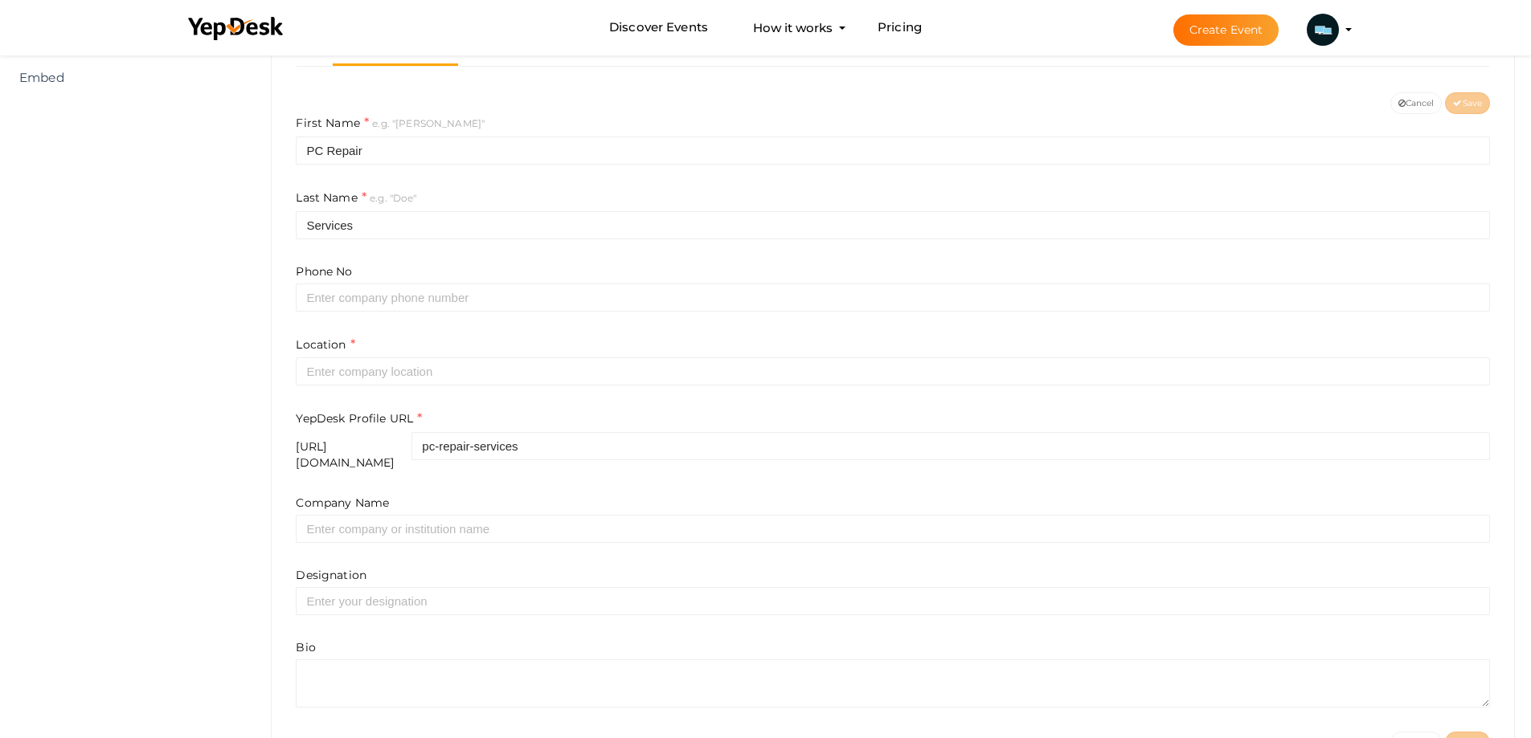
scroll to position [370, 0]
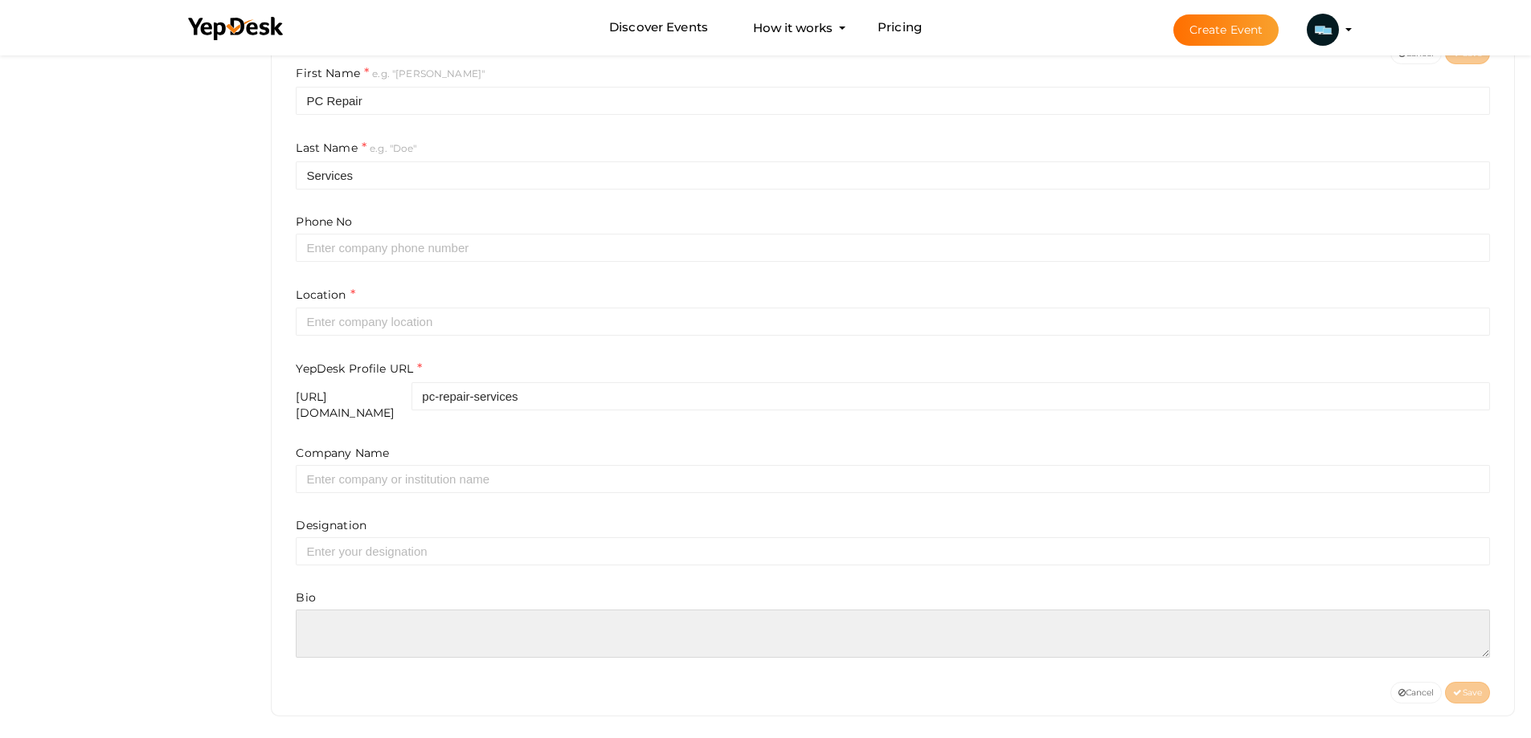
click at [391, 636] on textarea at bounding box center [893, 634] width 1194 height 48
paste textarea "Build your dream PC with our expert pc building service at [DOMAIN_NAME]. From …"
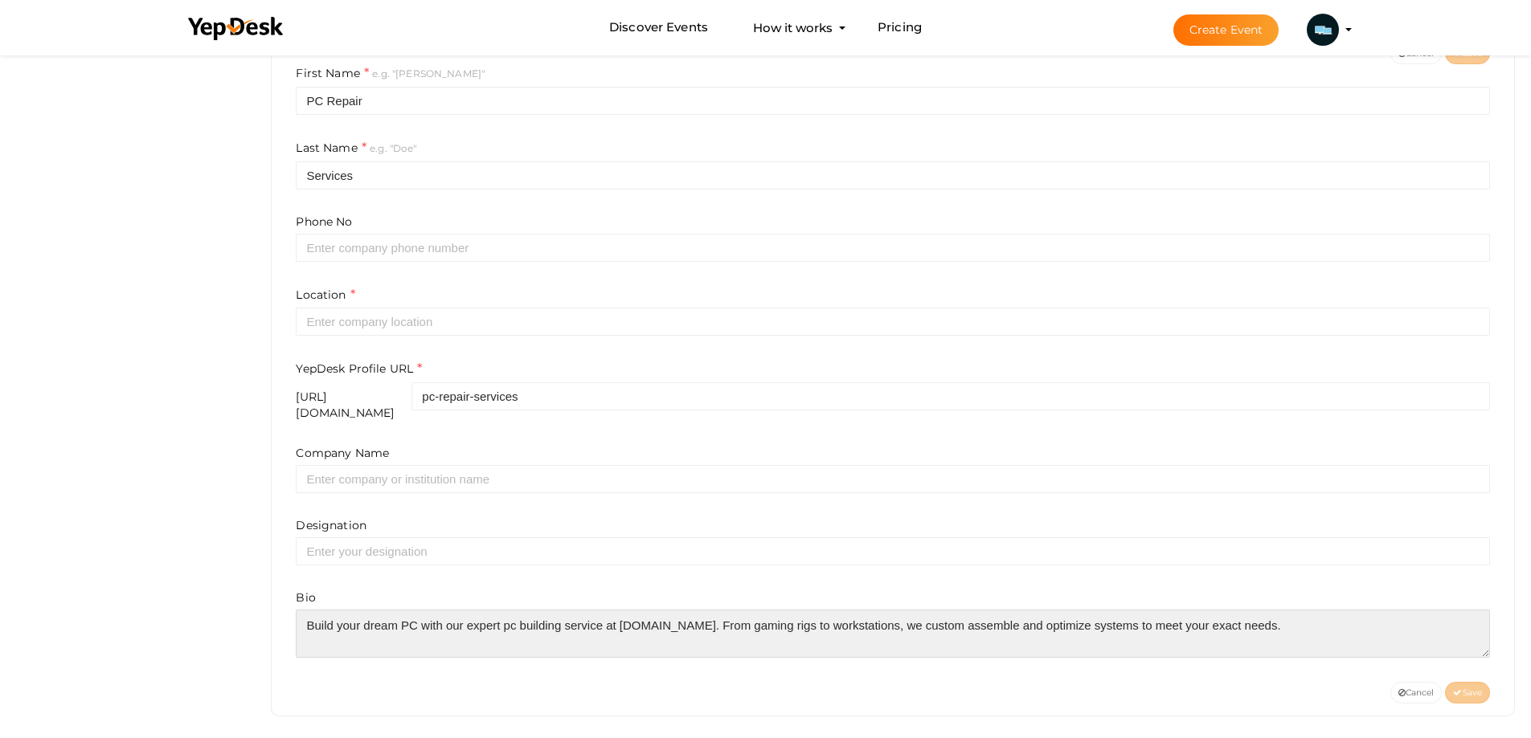
type textarea "Build your dream PC with our expert pc building service at [DOMAIN_NAME]. From …"
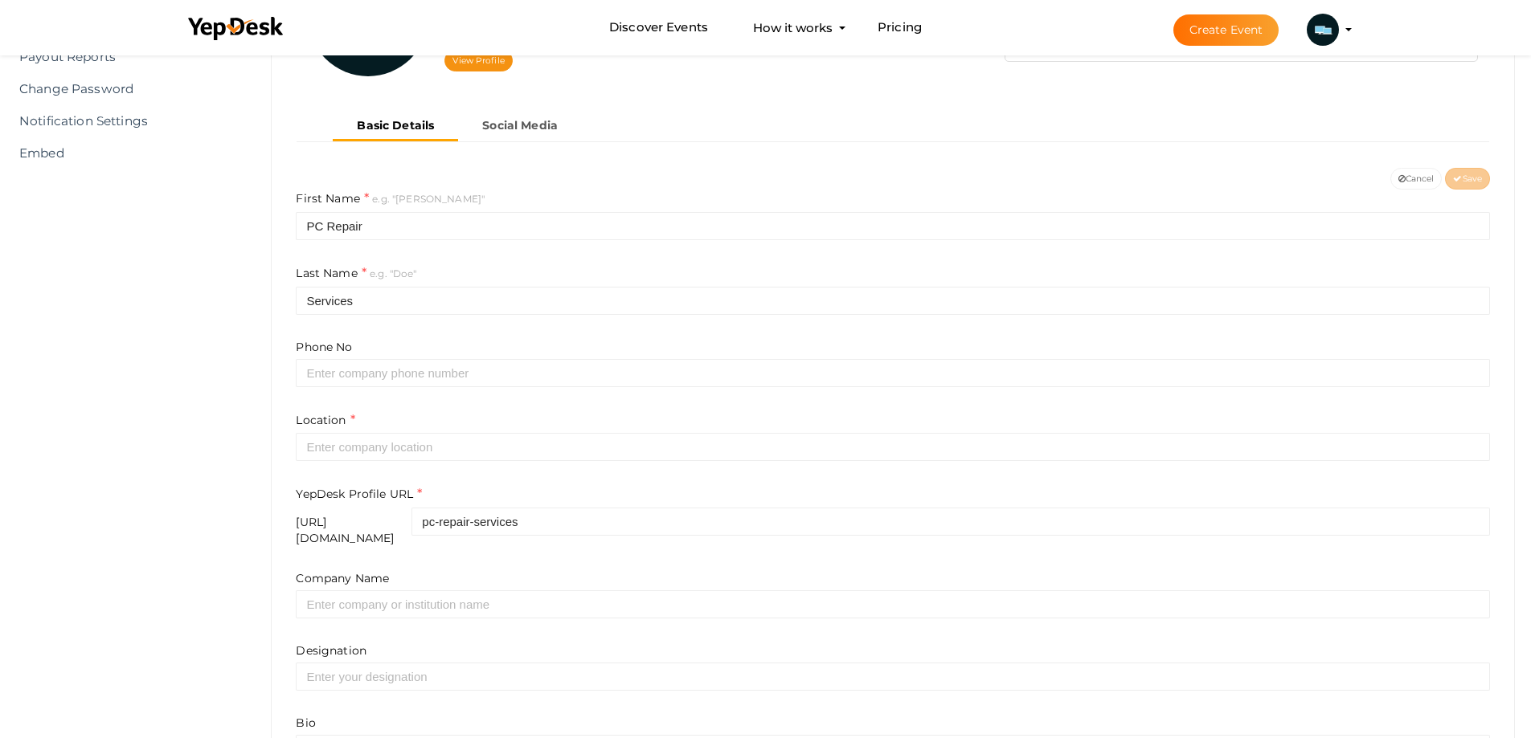
scroll to position [0, 0]
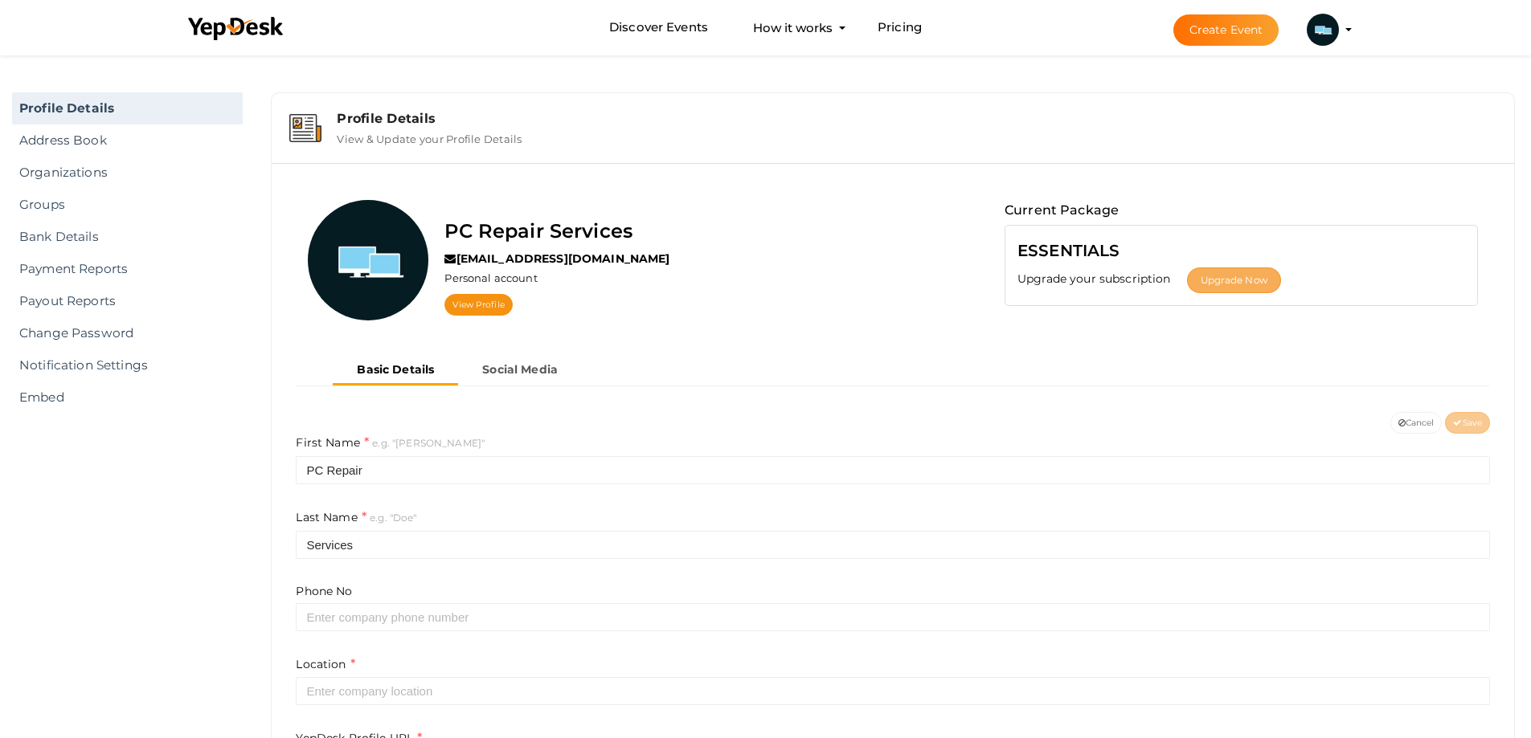
click at [1225, 288] on button "Upgrade Now" at bounding box center [1234, 281] width 94 height 26
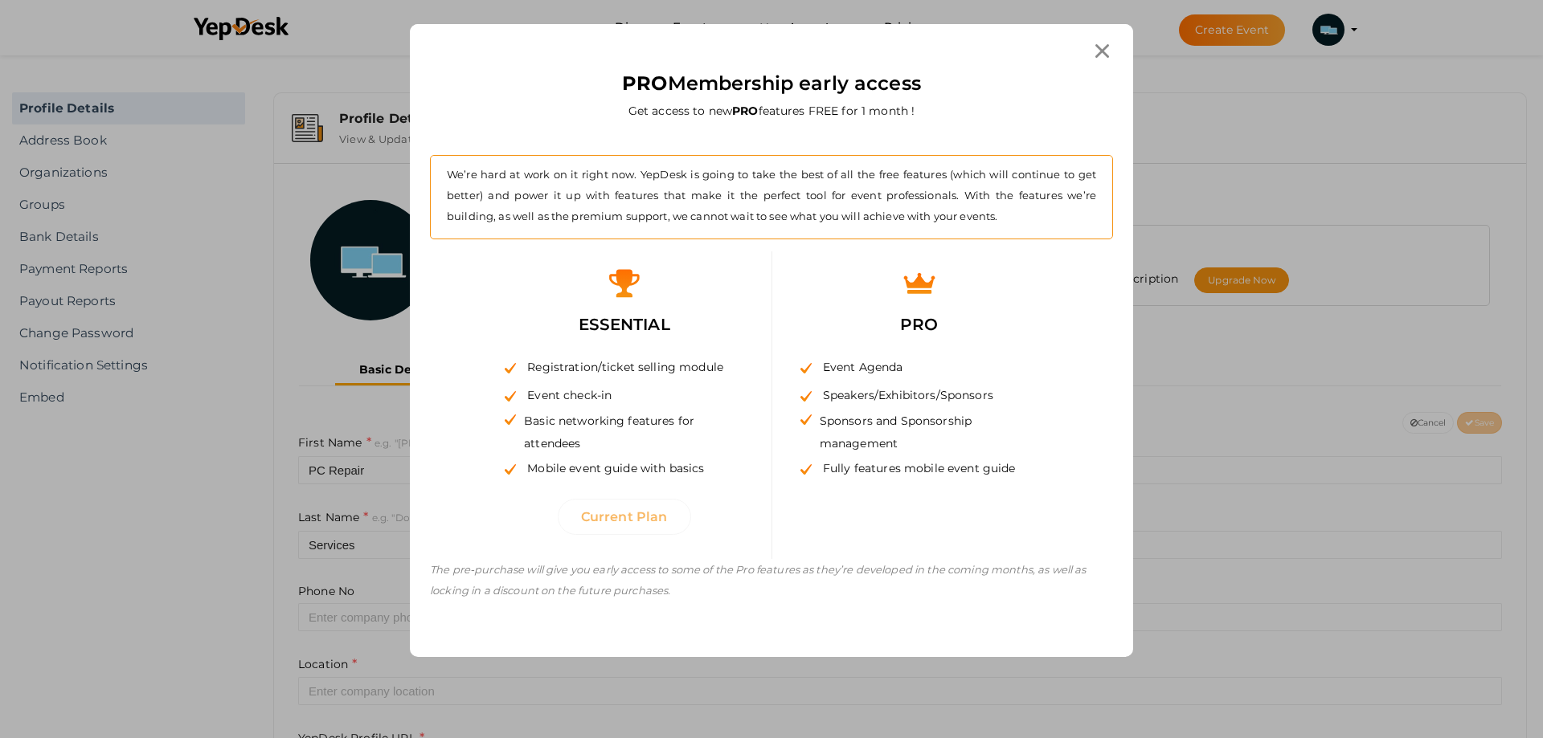
click at [1095, 46] on icon at bounding box center [1102, 51] width 14 height 14
